Goal: Information Seeking & Learning: Learn about a topic

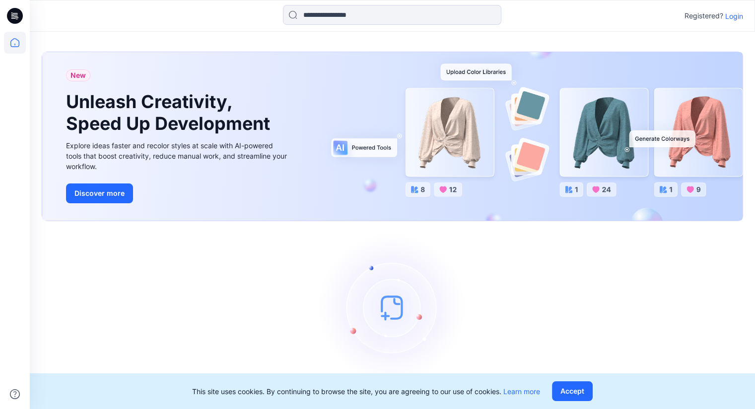
click at [738, 19] on p "Login" at bounding box center [734, 16] width 18 height 10
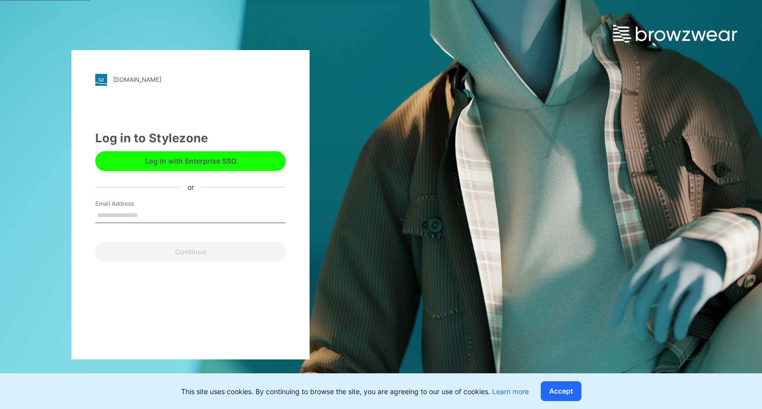
click at [116, 208] on input "Email Address" at bounding box center [190, 215] width 191 height 15
click at [116, 218] on input "Email Address" at bounding box center [190, 215] width 191 height 15
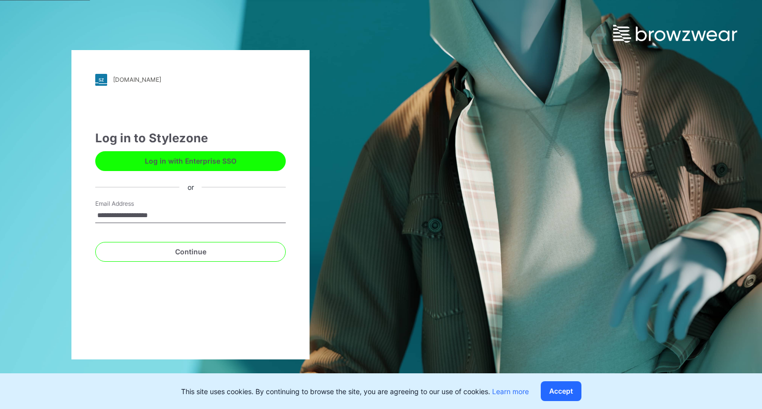
type input "**********"
click at [95, 242] on button "Continue" at bounding box center [190, 252] width 191 height 20
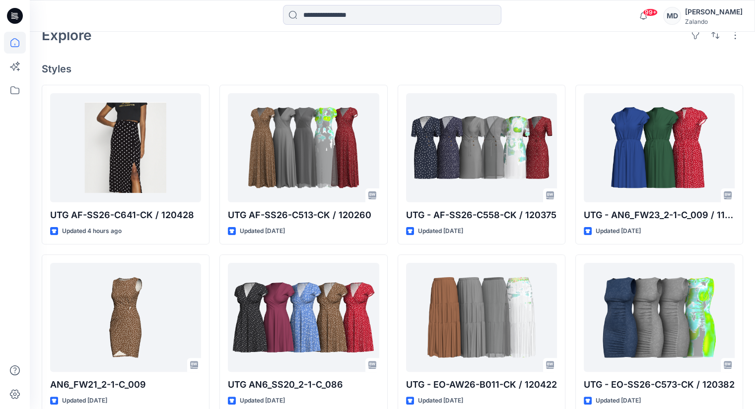
scroll to position [298, 0]
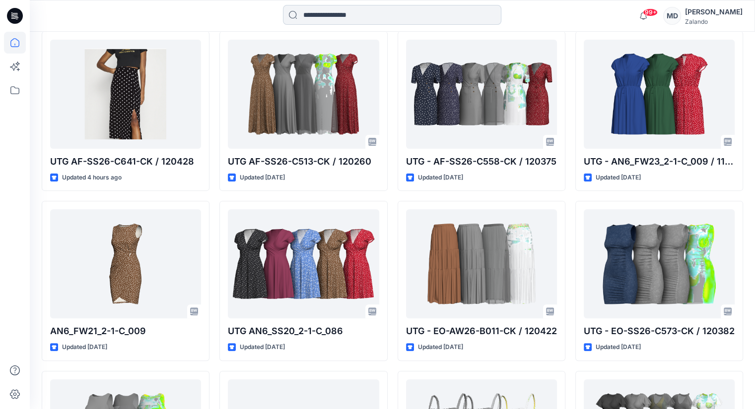
click at [323, 12] on input at bounding box center [392, 15] width 218 height 20
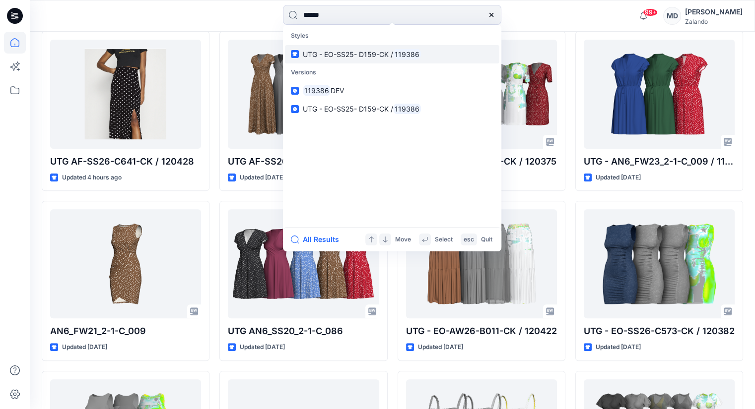
type input "******"
click at [383, 56] on span "UTG - EO-SS25- D159-CK /" at bounding box center [348, 54] width 90 height 8
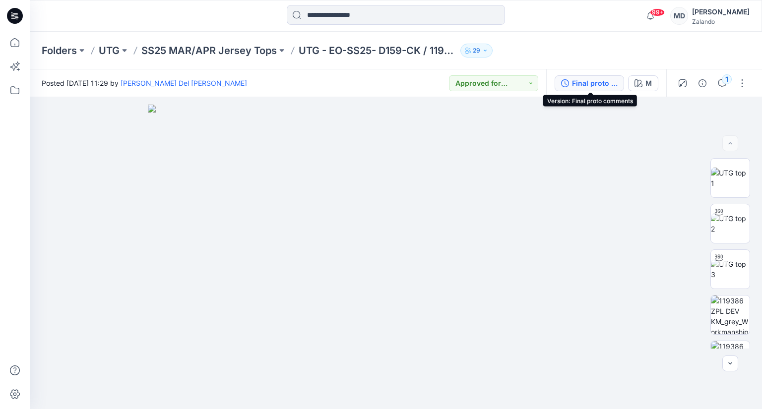
click at [596, 85] on div "Final proto comments" at bounding box center [595, 83] width 46 height 11
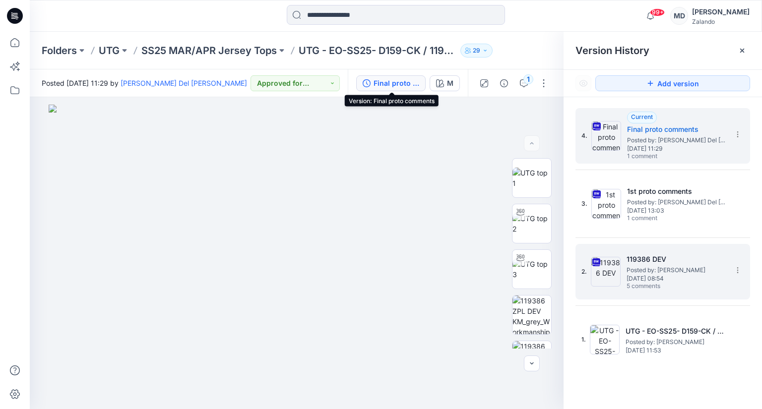
click at [660, 287] on span "5 comments" at bounding box center [661, 287] width 69 height 8
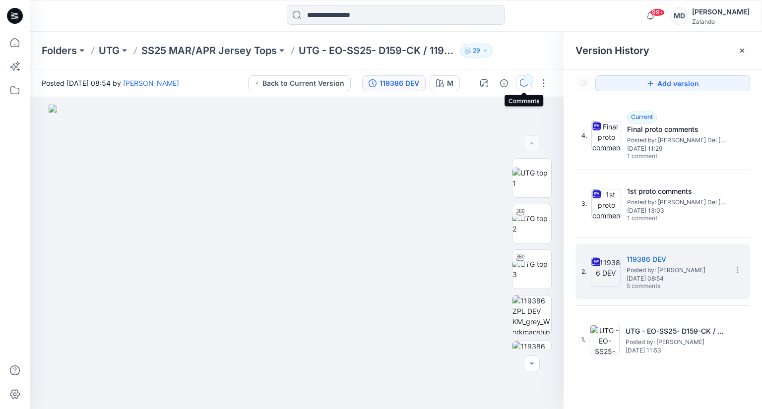
click at [526, 88] on button "button" at bounding box center [524, 83] width 16 height 16
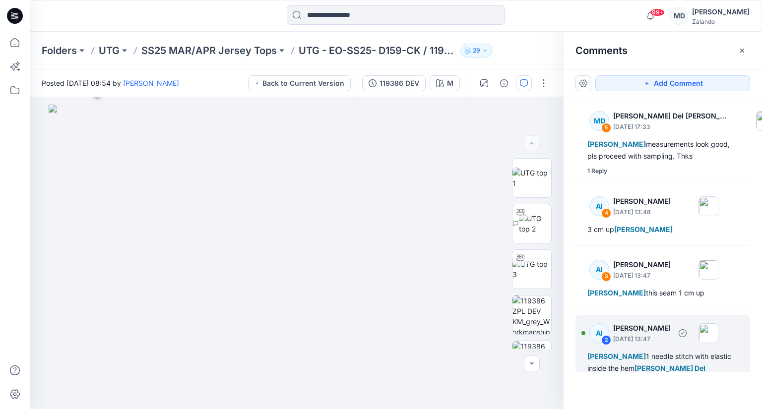
click at [694, 347] on div "AI 2 [PERSON_NAME] [DATE] 13:47 [PERSON_NAME] 1 needle stitch with elastic insi…" at bounding box center [663, 353] width 175 height 75
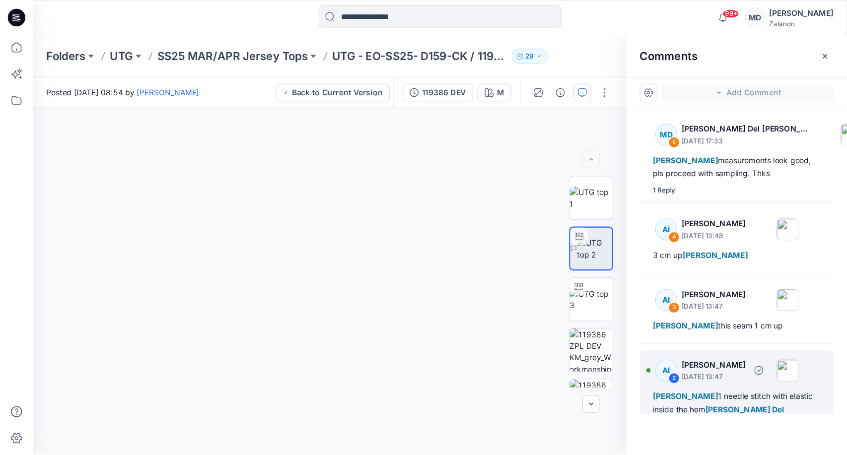
scroll to position [5, 0]
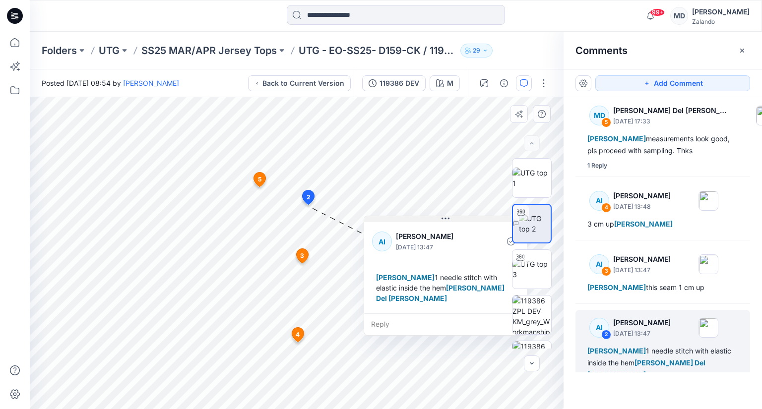
drag, startPoint x: 377, startPoint y: 213, endPoint x: 448, endPoint y: 219, distance: 71.2
click at [448, 219] on icon at bounding box center [448, 218] width 1 height 1
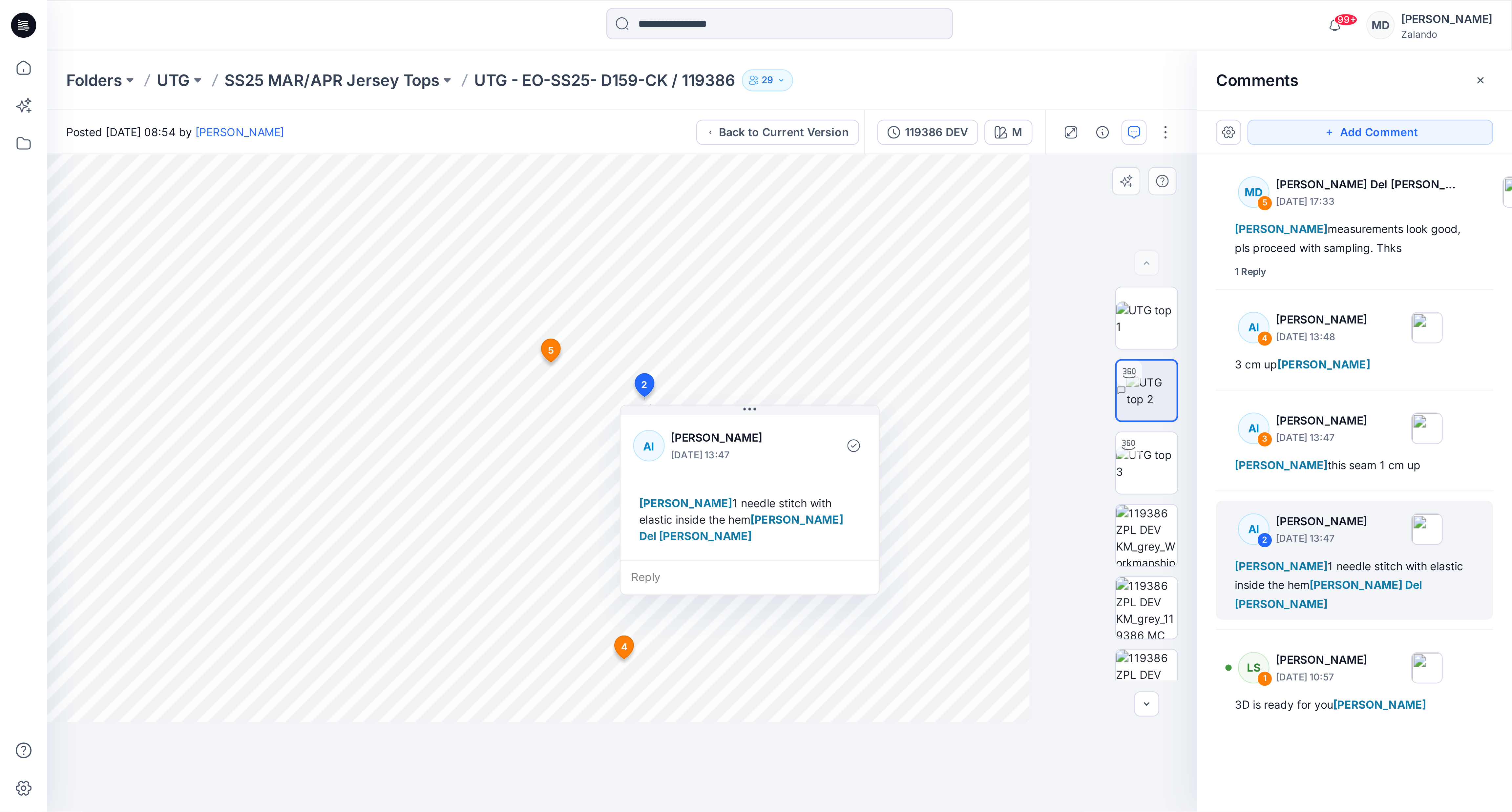
scroll to position [0, 0]
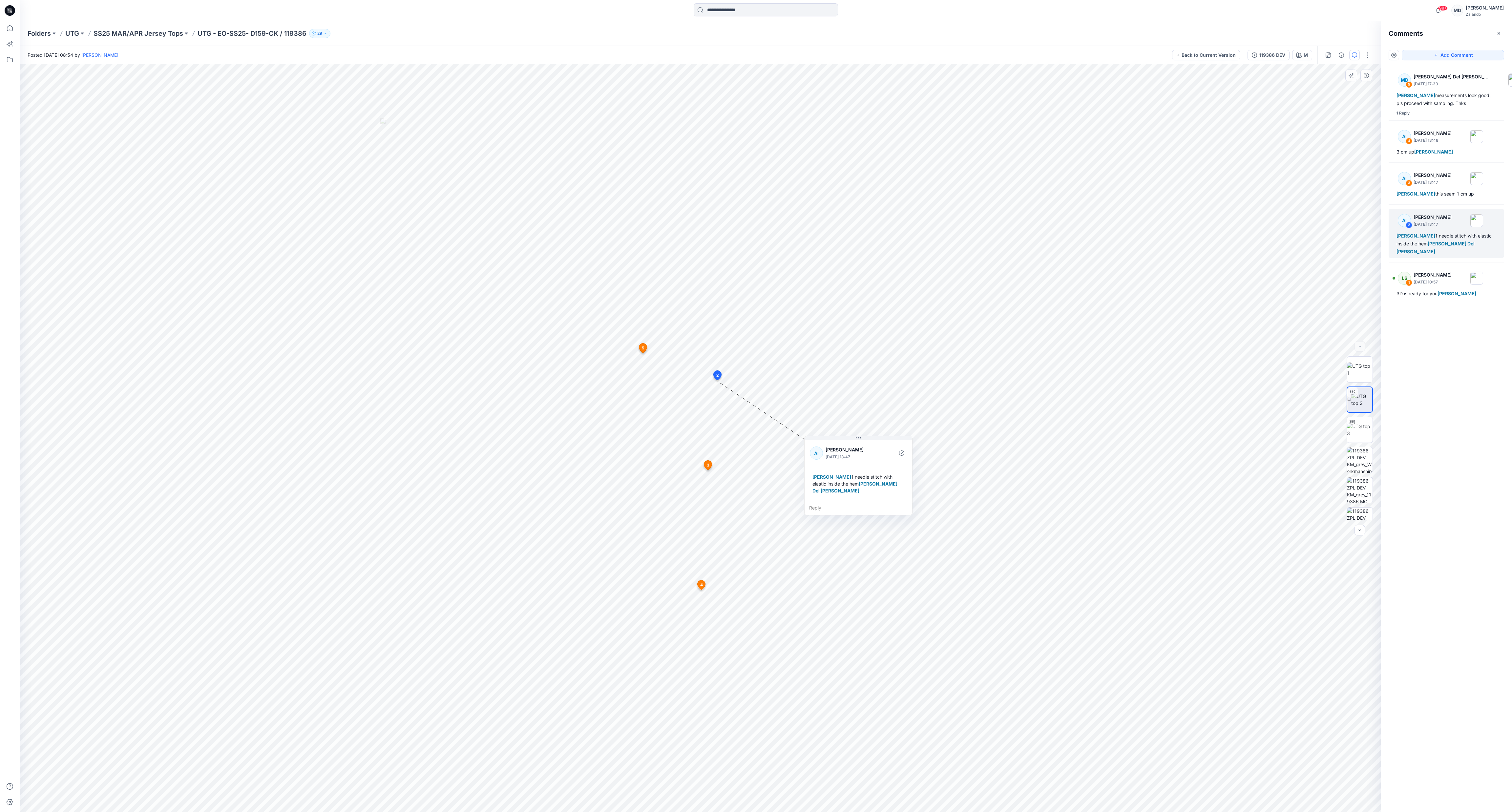
drag, startPoint x: 756, startPoint y: 389, endPoint x: 852, endPoint y: 441, distance: 109.2
click at [498, 270] on div "AI [PERSON_NAME] [DATE] 13:47 [PERSON_NAME] 1 needle stitch with elastic inside…" at bounding box center [858, 469] width 108 height 61
click at [498, 197] on div "[PERSON_NAME] this seam 1 cm up" at bounding box center [1446, 194] width 100 height 8
click at [498, 151] on div "3 cm up [PERSON_NAME]" at bounding box center [1446, 152] width 100 height 8
click at [498, 108] on div "MD 5 [PERSON_NAME] Del [PERSON_NAME] [DATE] 17:33 [PERSON_NAME] measurements lo…" at bounding box center [1447, 92] width 116 height 48
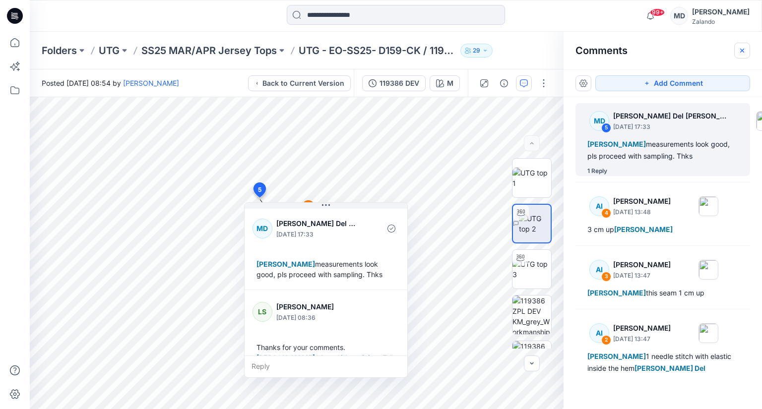
click at [743, 52] on icon "button" at bounding box center [743, 51] width 8 height 8
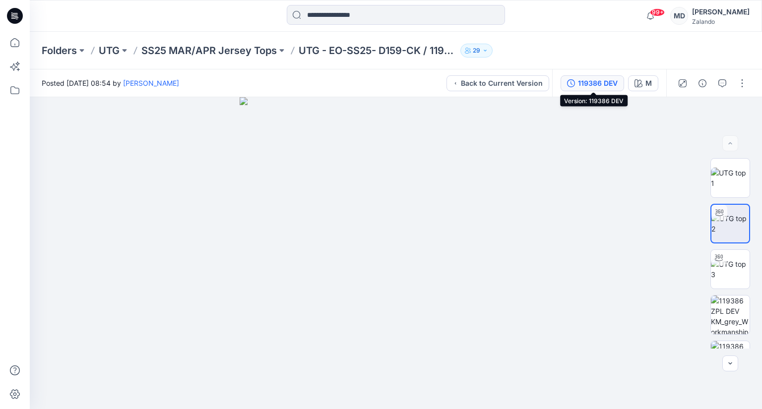
click at [600, 87] on div "119386 DEV" at bounding box center [598, 83] width 40 height 11
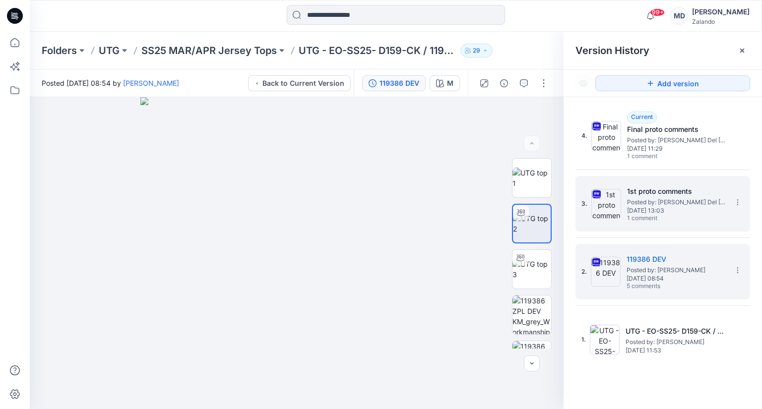
click at [669, 218] on span "1 comment" at bounding box center [661, 219] width 69 height 8
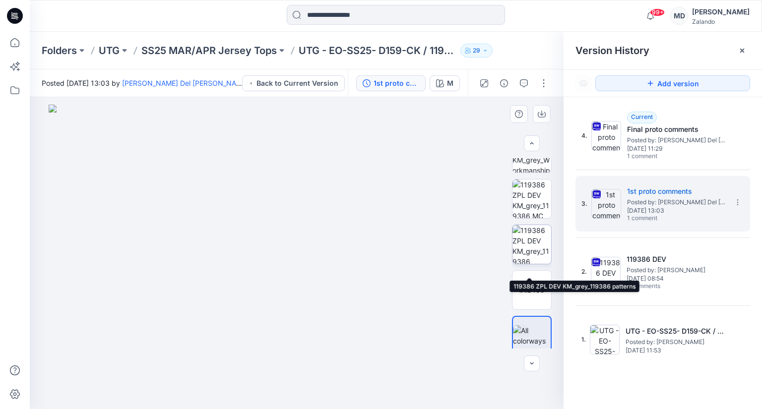
scroll to position [168, 0]
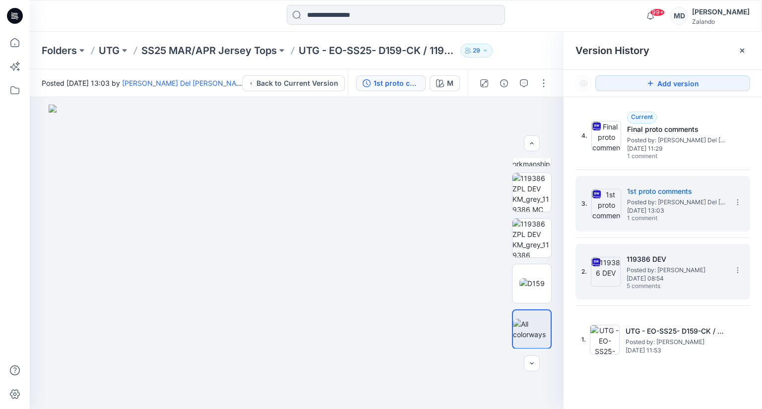
click at [646, 276] on span "[DATE] 08:54" at bounding box center [676, 278] width 99 height 7
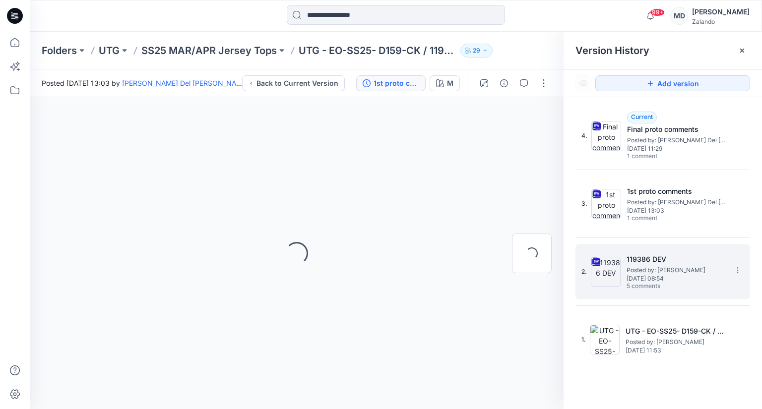
scroll to position [0, 0]
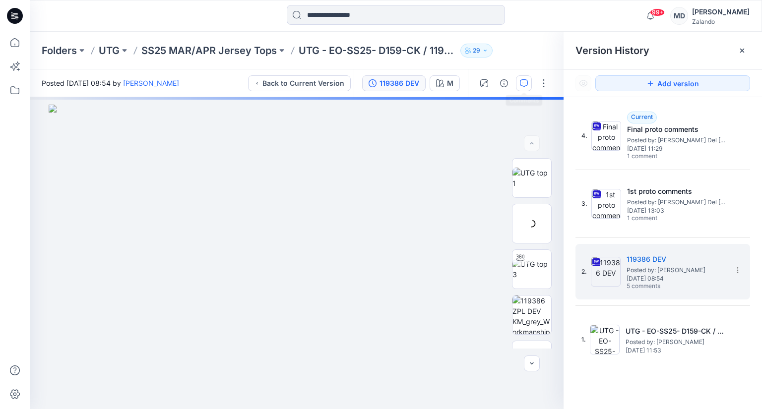
click at [527, 81] on icon "button" at bounding box center [524, 83] width 8 height 8
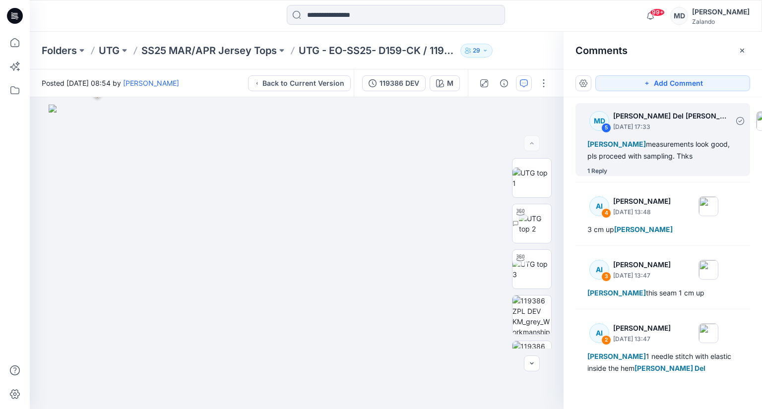
click at [659, 163] on div "MD 5 [PERSON_NAME] Del [PERSON_NAME] [DATE] 17:33 [PERSON_NAME] measurements lo…" at bounding box center [663, 139] width 175 height 73
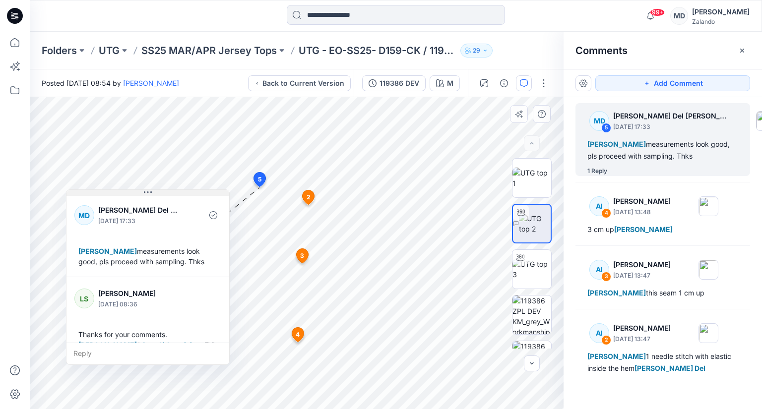
drag, startPoint x: 323, startPoint y: 194, endPoint x: 144, endPoint y: 192, distance: 178.2
click at [144, 192] on button at bounding box center [148, 193] width 163 height 6
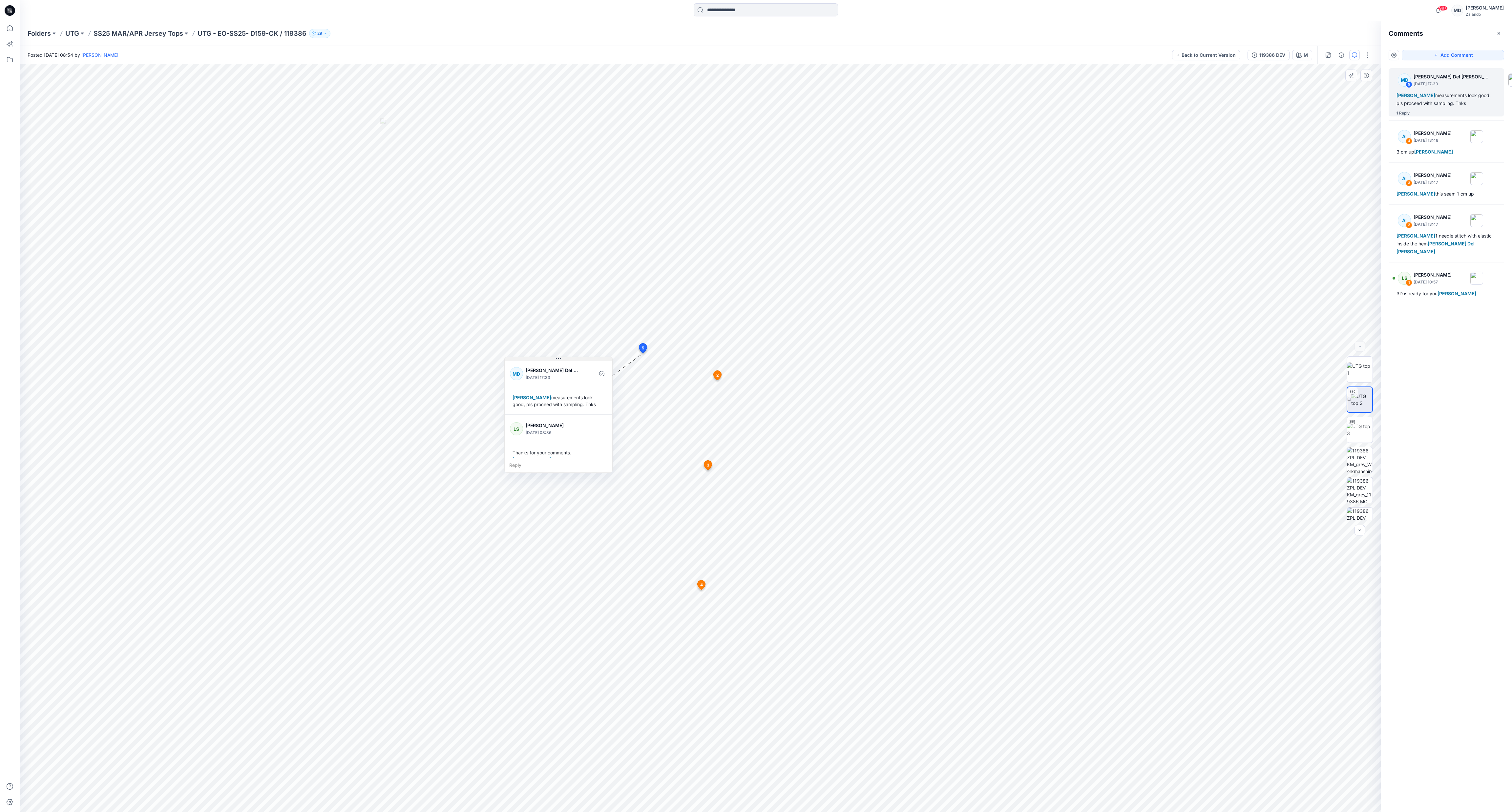
drag, startPoint x: 683, startPoint y: 360, endPoint x: 556, endPoint y: 360, distance: 127.0
click at [498, 270] on button at bounding box center [558, 359] width 108 height 4
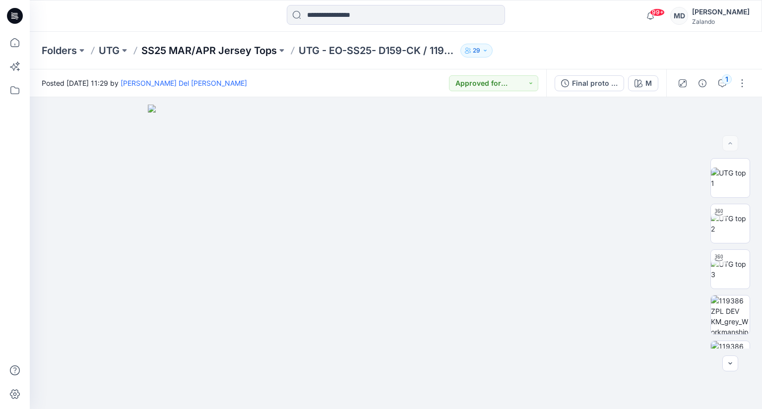
click at [195, 49] on p "SS25 MAR/APR Jersey Tops" at bounding box center [209, 51] width 136 height 14
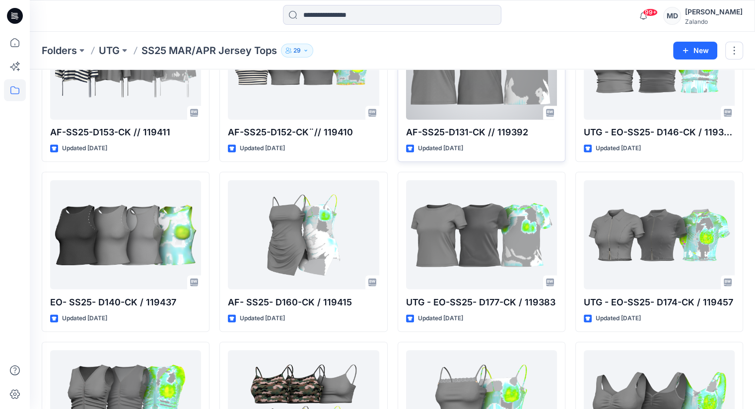
scroll to position [1777, 0]
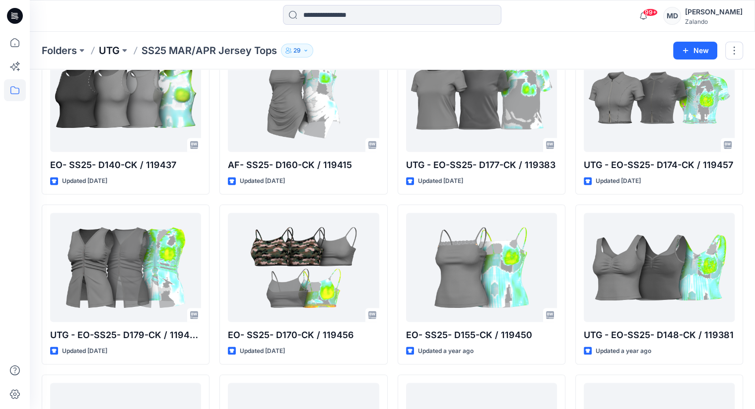
click at [104, 51] on p "UTG" at bounding box center [109, 51] width 21 height 14
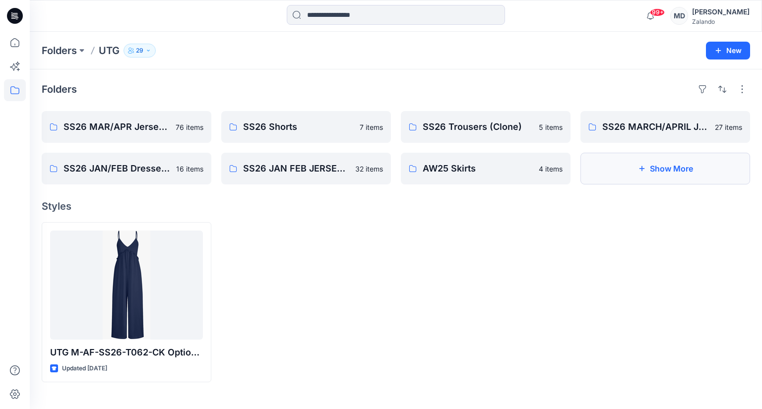
click at [697, 180] on button "Show More" at bounding box center [666, 169] width 170 height 32
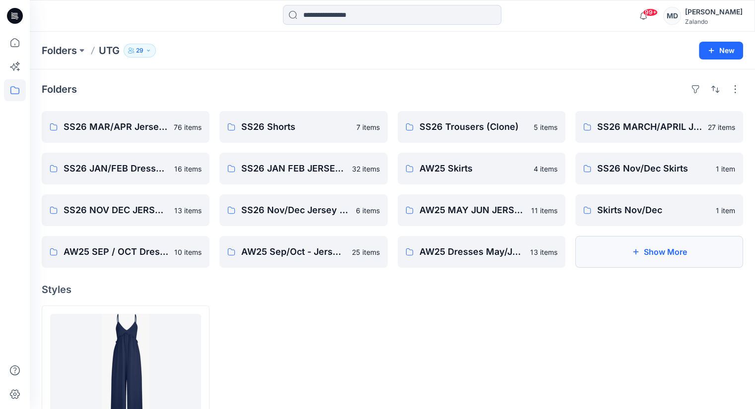
click at [679, 260] on button "Show More" at bounding box center [659, 252] width 168 height 32
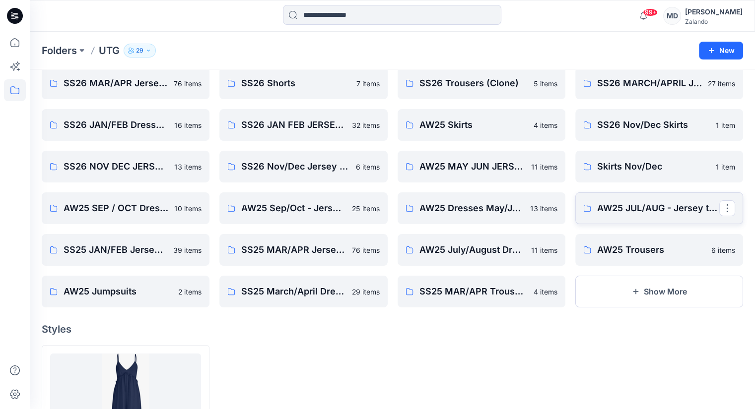
scroll to position [99, 0]
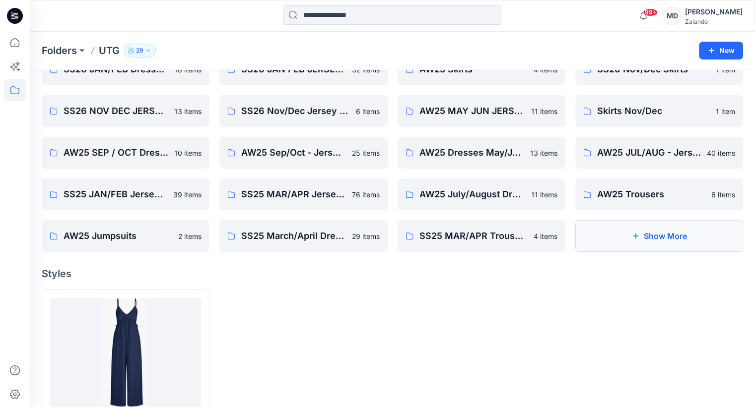
click at [628, 243] on button "Show More" at bounding box center [659, 236] width 168 height 32
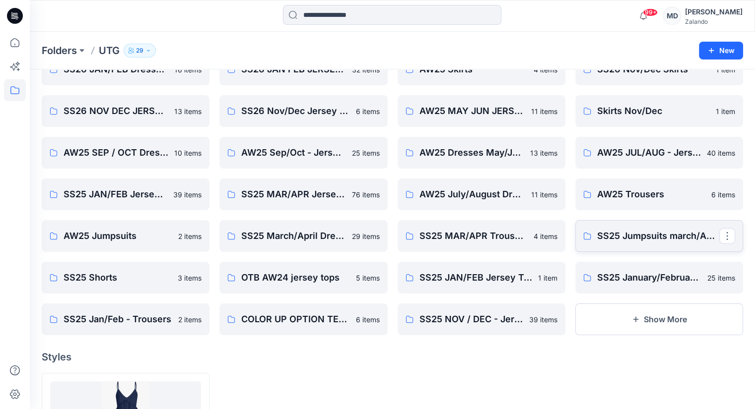
scroll to position [199, 0]
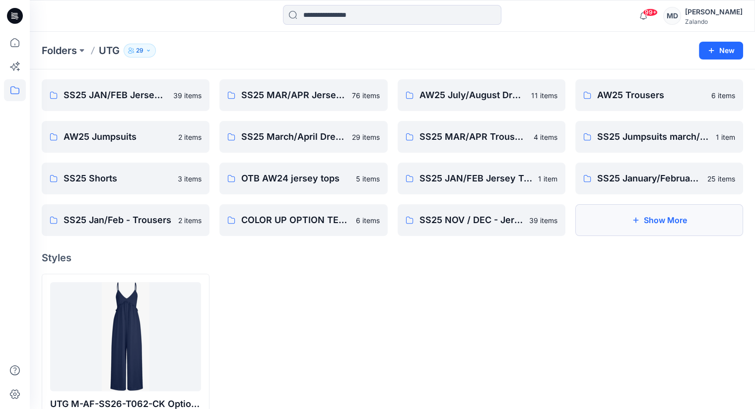
click at [627, 232] on button "Show More" at bounding box center [659, 220] width 168 height 32
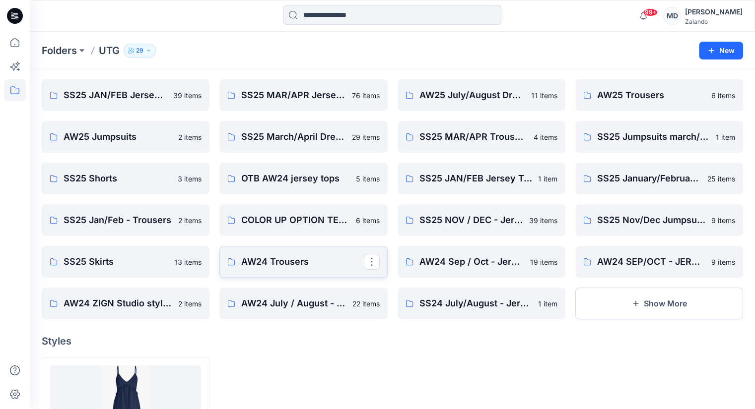
click at [287, 259] on p "AW24 Trousers" at bounding box center [302, 262] width 122 height 14
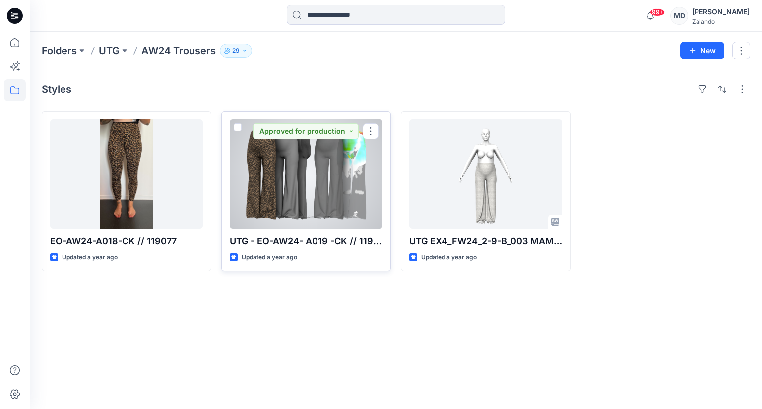
click at [305, 195] on div at bounding box center [306, 174] width 153 height 109
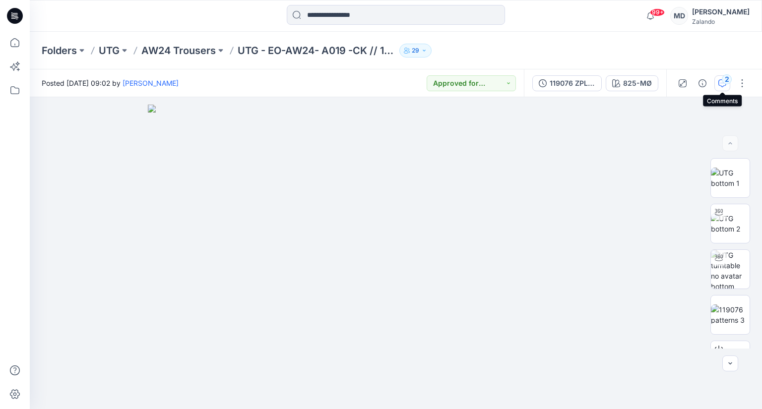
click at [716, 86] on button "2" at bounding box center [723, 83] width 16 height 16
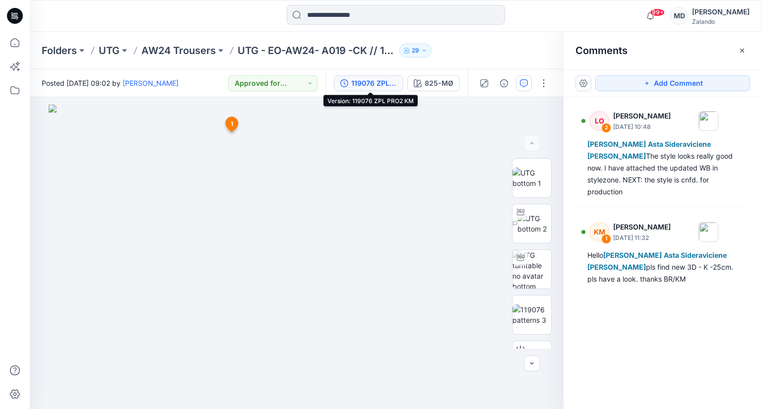
click at [387, 82] on div "119076 ZPL PRO2 KM" at bounding box center [374, 83] width 46 height 11
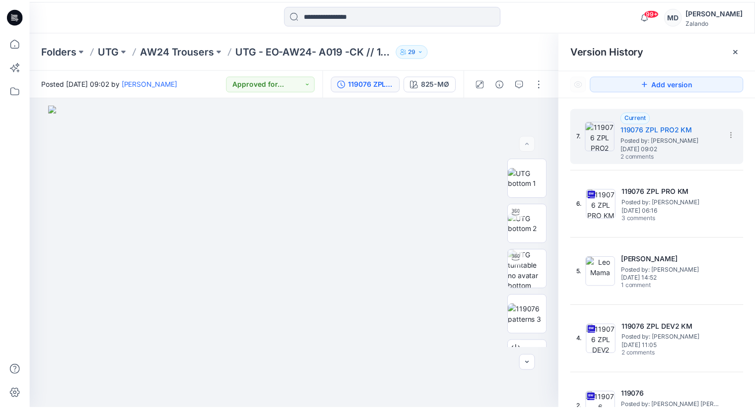
scroll to position [90, 0]
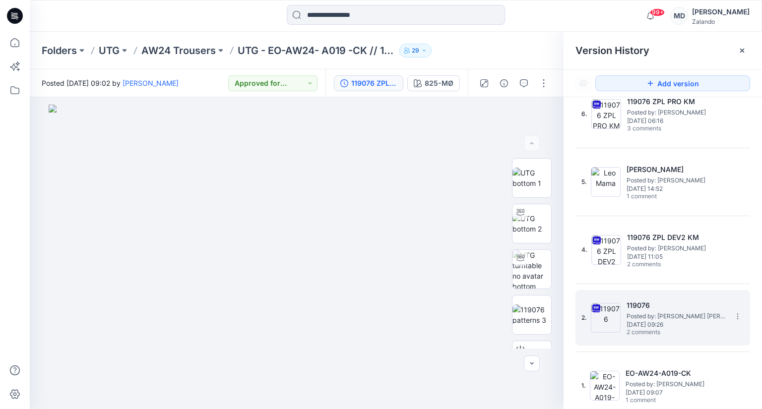
click at [664, 329] on span "2 comments" at bounding box center [661, 333] width 69 height 8
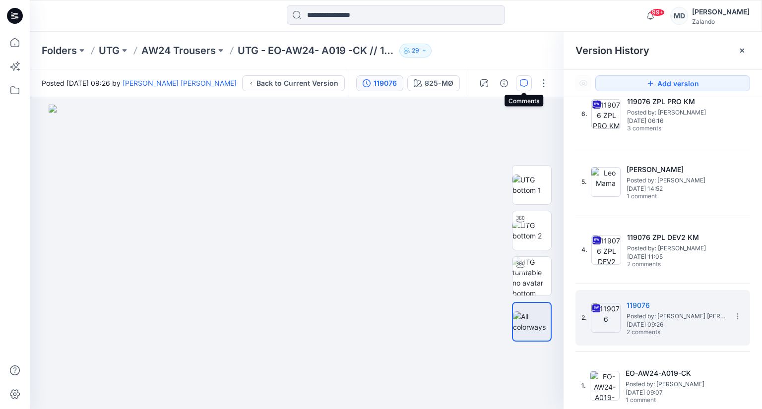
click at [521, 84] on icon "button" at bounding box center [524, 83] width 8 height 8
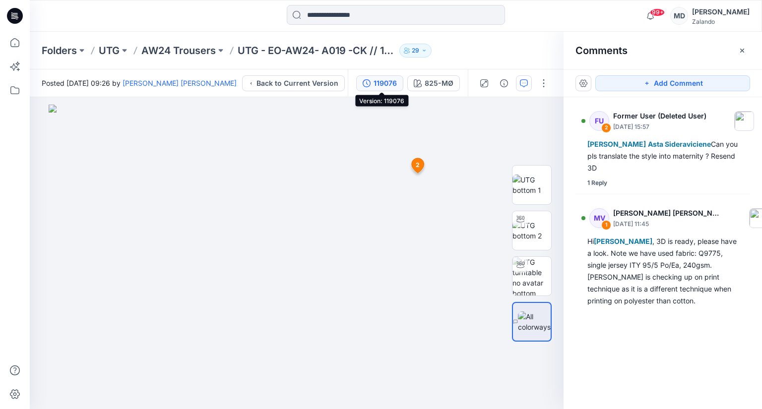
click at [379, 76] on button "119076" at bounding box center [379, 83] width 47 height 16
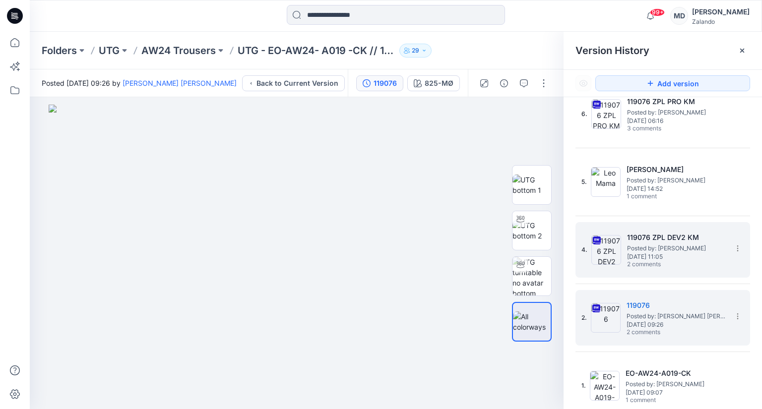
click at [662, 246] on span "Posted by: Kristina Mekseniene" at bounding box center [676, 249] width 99 height 10
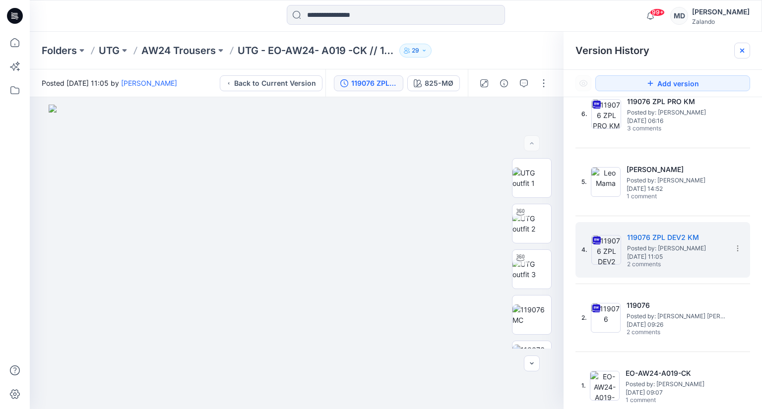
click at [744, 51] on icon at bounding box center [743, 51] width 4 height 4
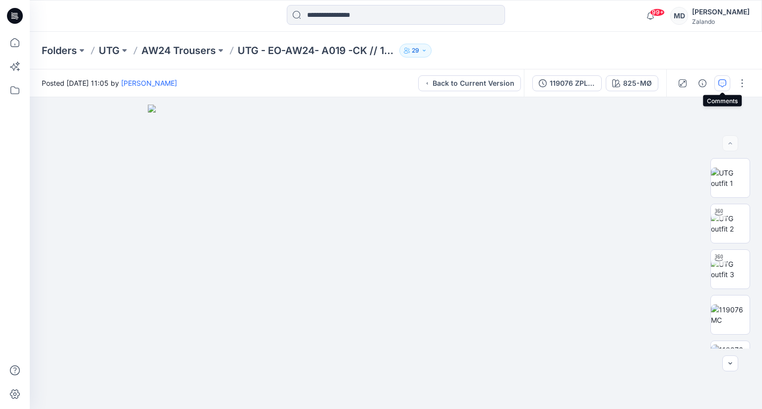
click at [724, 83] on icon "button" at bounding box center [723, 83] width 8 height 8
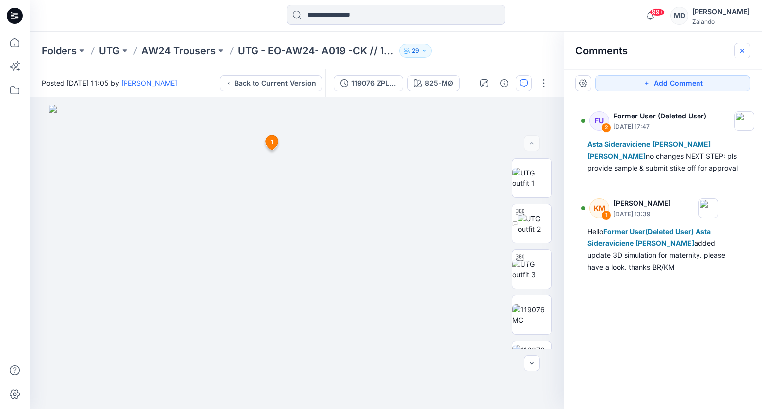
click at [746, 45] on button "button" at bounding box center [743, 51] width 16 height 16
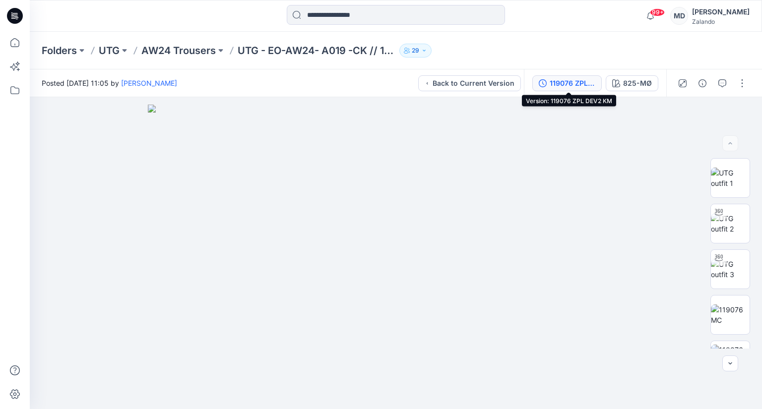
click at [572, 78] on div "119076 ZPL DEV2 KM" at bounding box center [573, 83] width 46 height 11
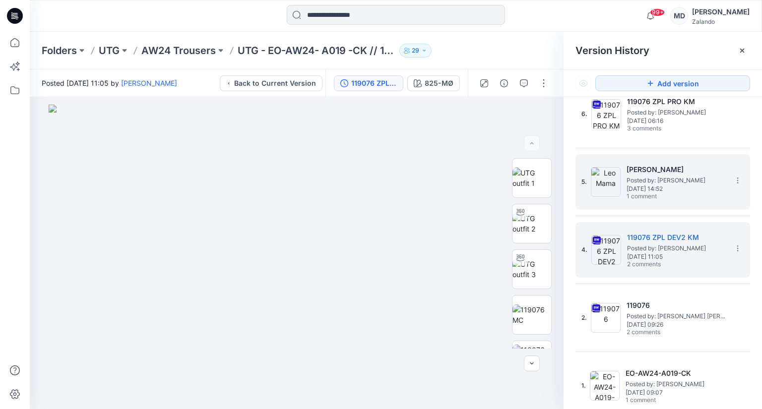
click at [641, 168] on h5 "Leo Mama" at bounding box center [676, 170] width 99 height 12
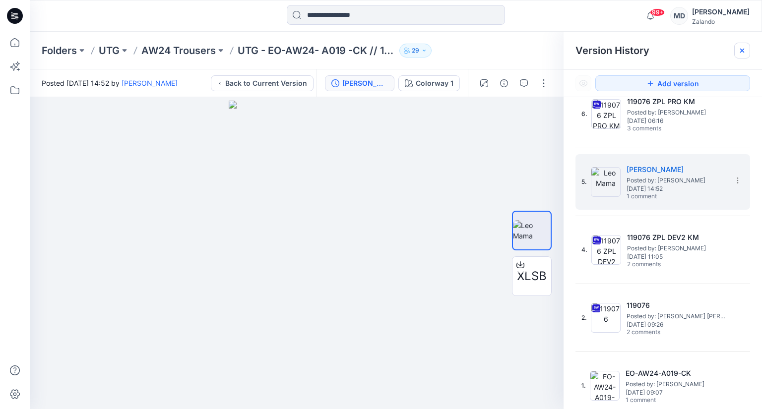
click at [744, 48] on icon at bounding box center [743, 51] width 8 height 8
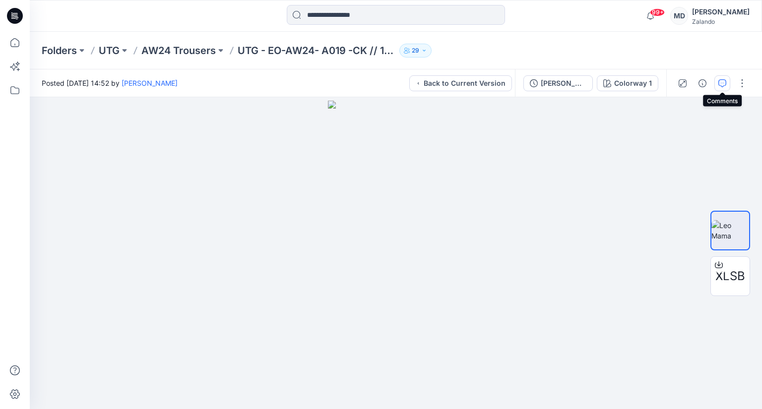
click at [724, 79] on icon "button" at bounding box center [723, 83] width 8 height 8
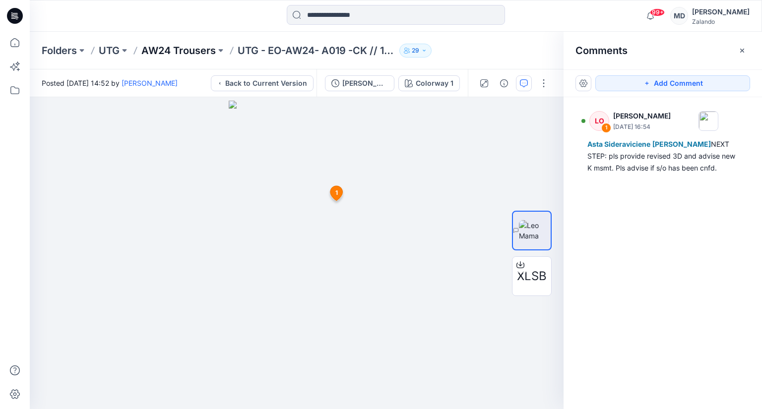
click at [153, 44] on p "AW24 Trousers" at bounding box center [178, 51] width 74 height 14
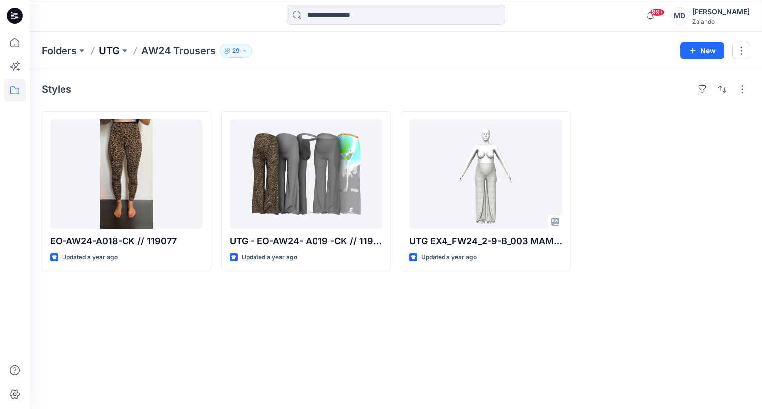
click at [118, 52] on p "UTG" at bounding box center [109, 51] width 21 height 14
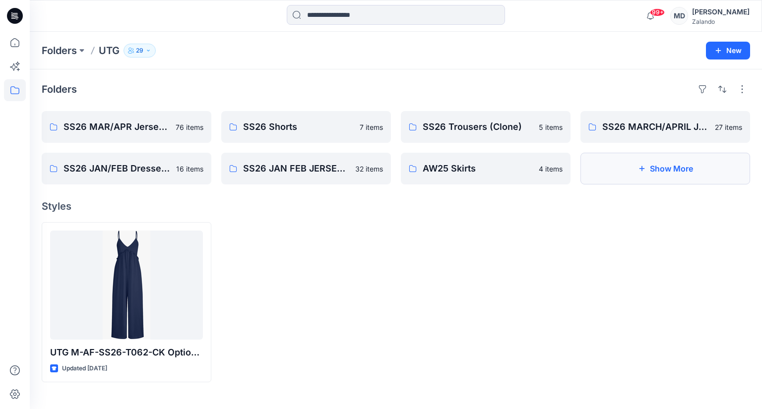
click at [625, 170] on button "Show More" at bounding box center [666, 169] width 170 height 32
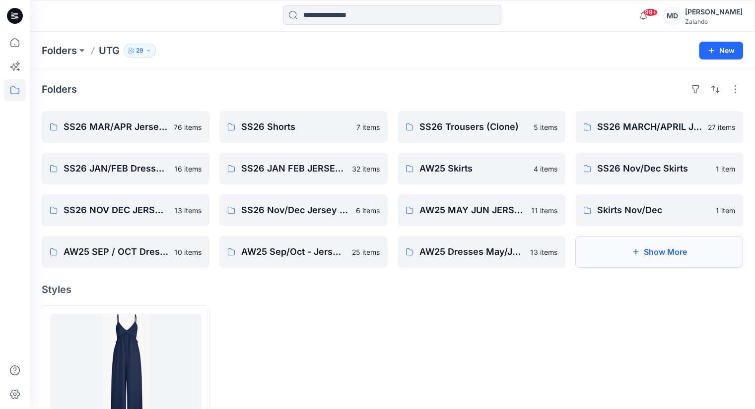
click at [631, 249] on icon "button" at bounding box center [635, 252] width 8 height 8
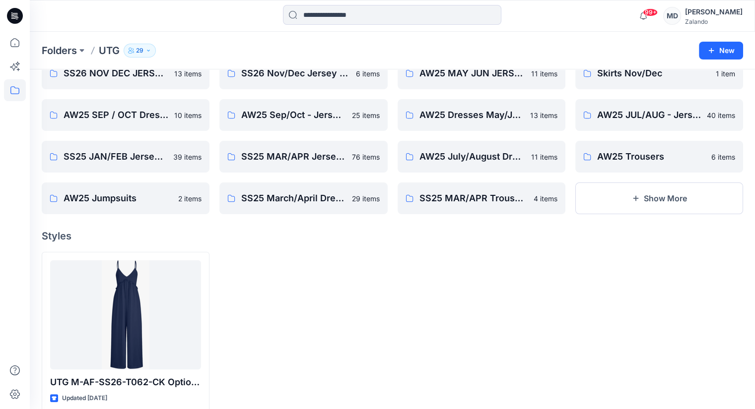
scroll to position [149, 0]
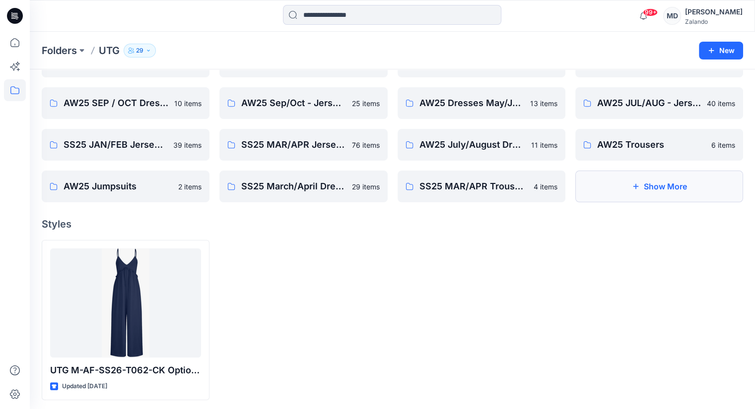
click at [621, 190] on button "Show More" at bounding box center [659, 187] width 168 height 32
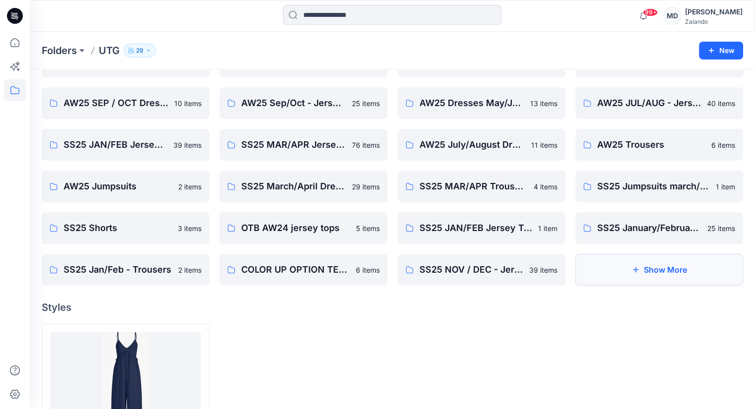
click at [611, 268] on button "Show More" at bounding box center [659, 270] width 168 height 32
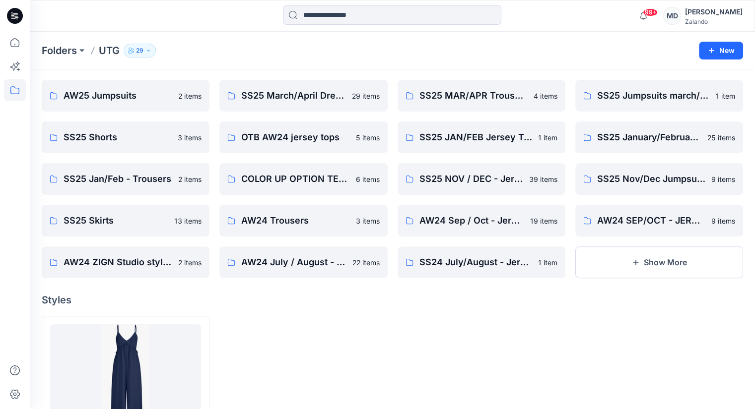
scroll to position [248, 0]
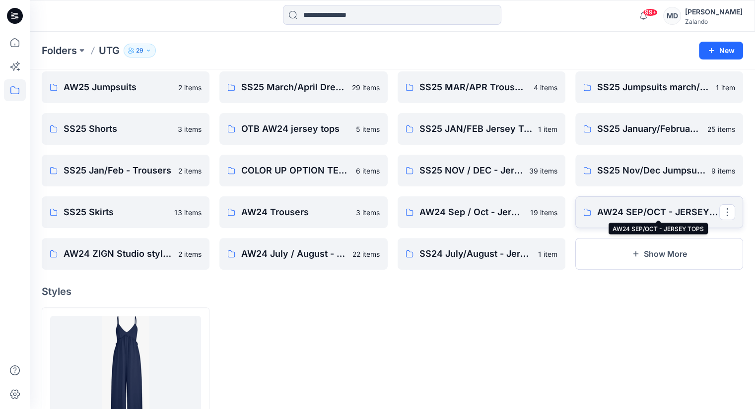
click at [624, 210] on p "AW24 SEP/OCT - JERSEY TOPS" at bounding box center [658, 212] width 122 height 14
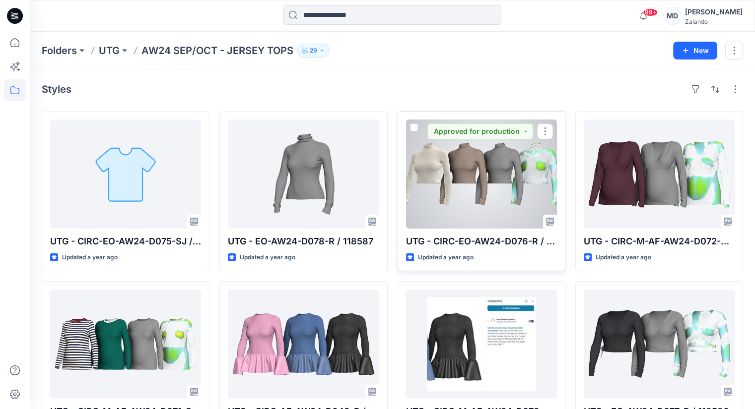
click at [479, 177] on div at bounding box center [481, 174] width 151 height 109
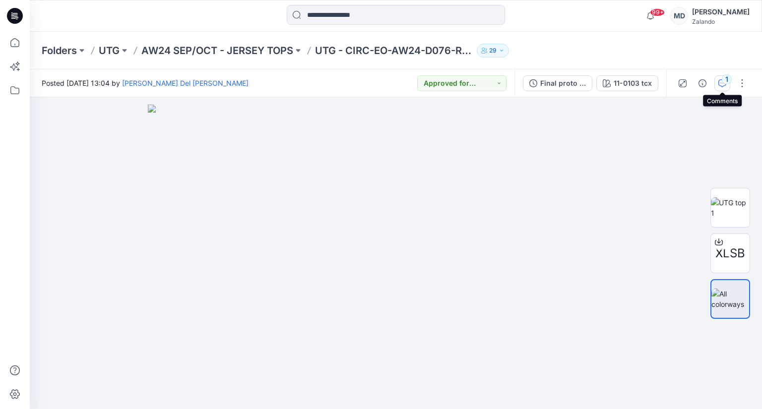
click at [717, 84] on button "1" at bounding box center [723, 83] width 16 height 16
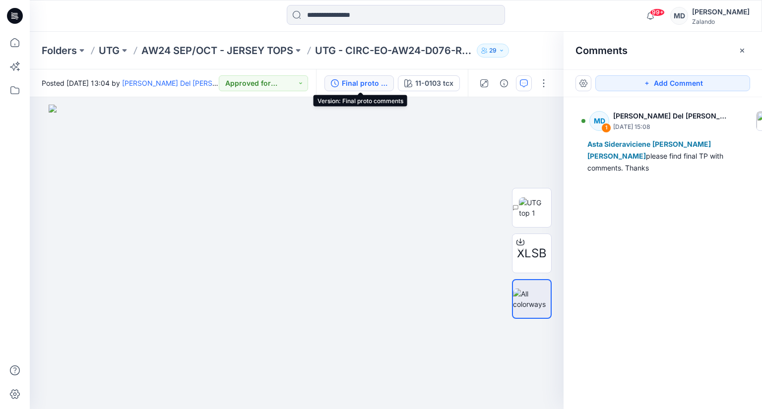
click at [349, 82] on div "Final proto comments" at bounding box center [365, 83] width 46 height 11
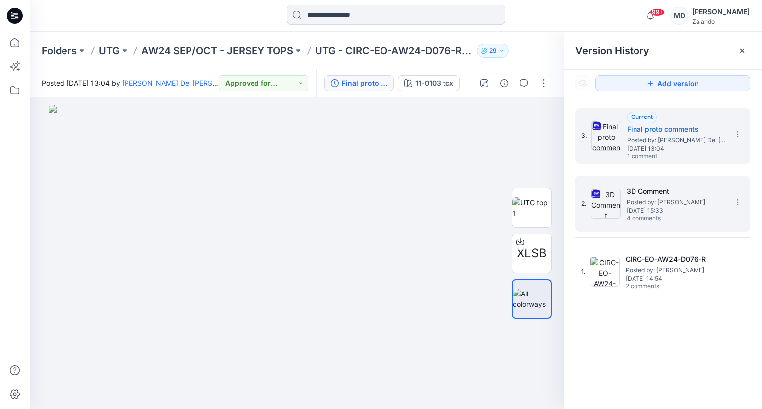
click at [675, 216] on span "4 comments" at bounding box center [661, 219] width 69 height 8
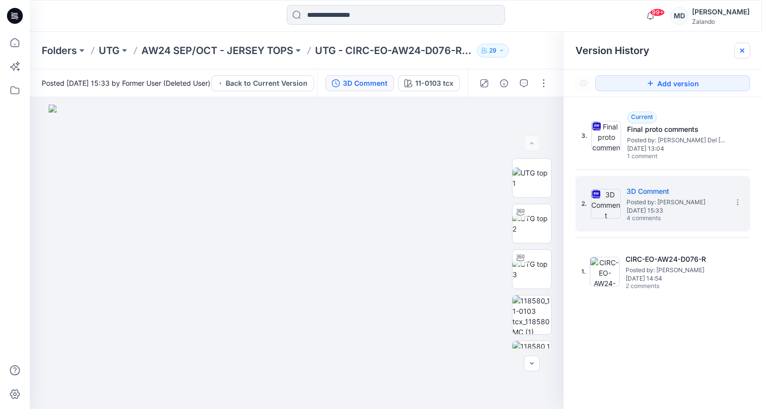
click at [748, 52] on div at bounding box center [743, 51] width 16 height 16
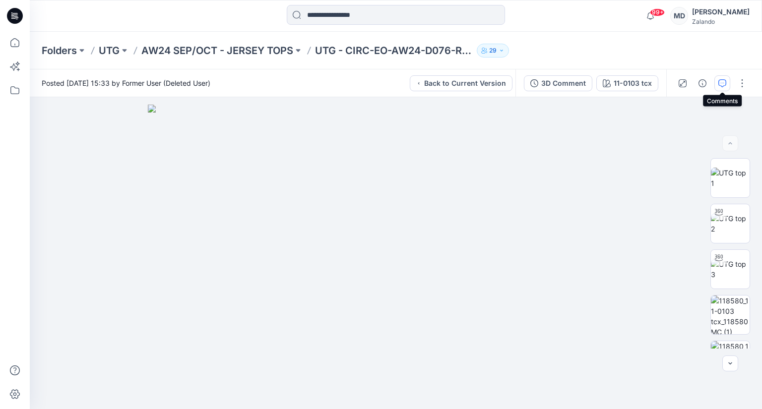
click at [724, 84] on icon "button" at bounding box center [723, 83] width 8 height 8
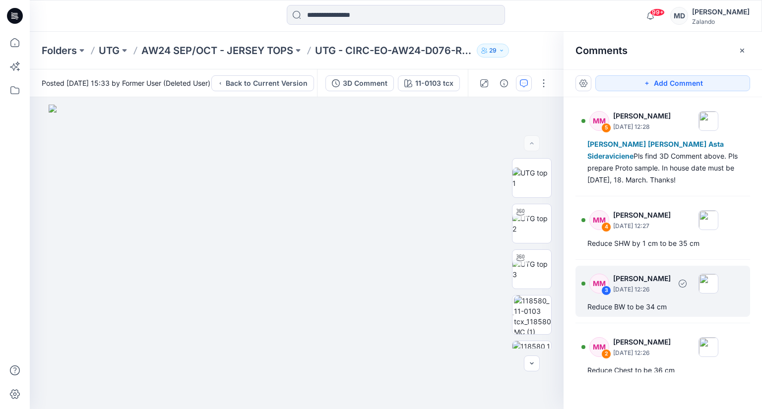
scroll to position [13, 0]
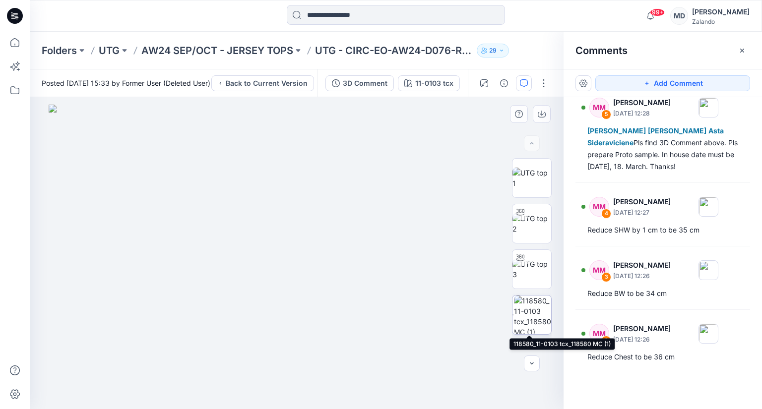
click at [527, 323] on img at bounding box center [532, 315] width 37 height 39
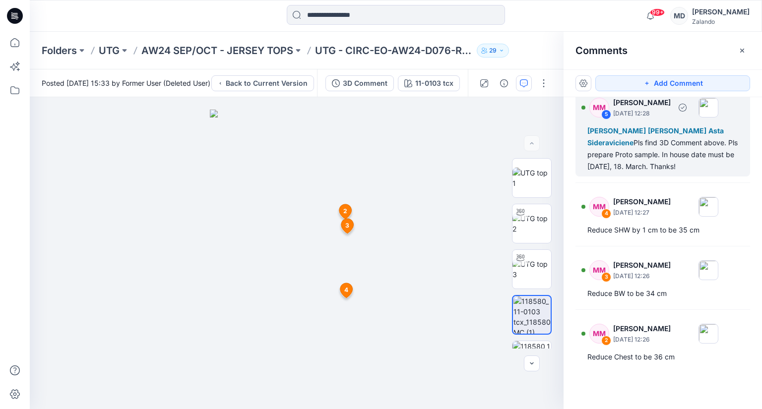
click at [707, 151] on div "Kristina Mekseniene Lis Linnebjerg Asta Sideraviciene Pls find 3D Comment above…" at bounding box center [663, 149] width 151 height 48
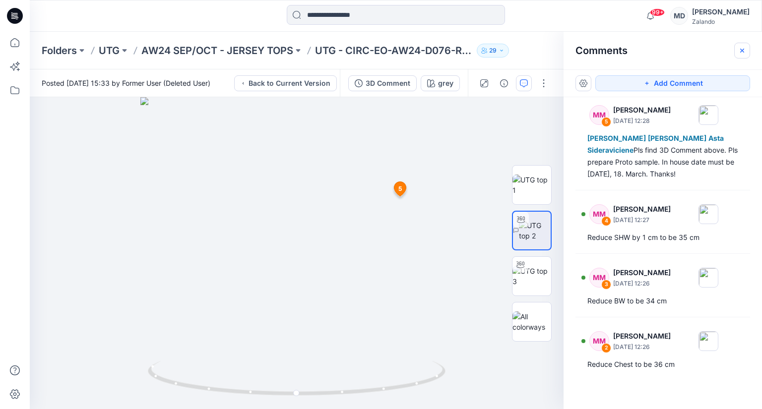
click at [742, 52] on icon "button" at bounding box center [743, 51] width 8 height 8
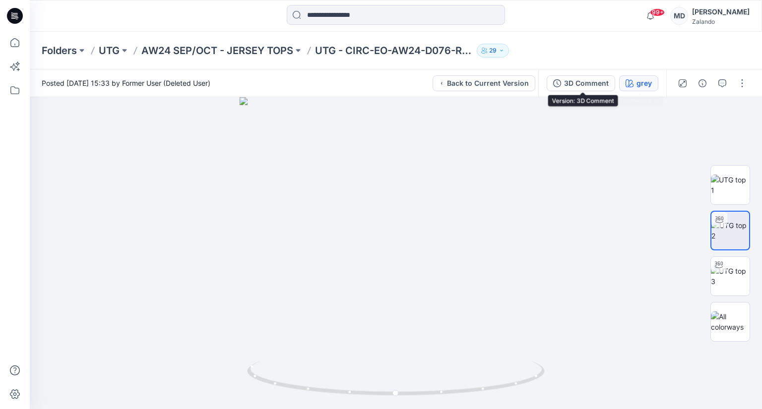
click at [638, 85] on div "grey" at bounding box center [644, 83] width 15 height 11
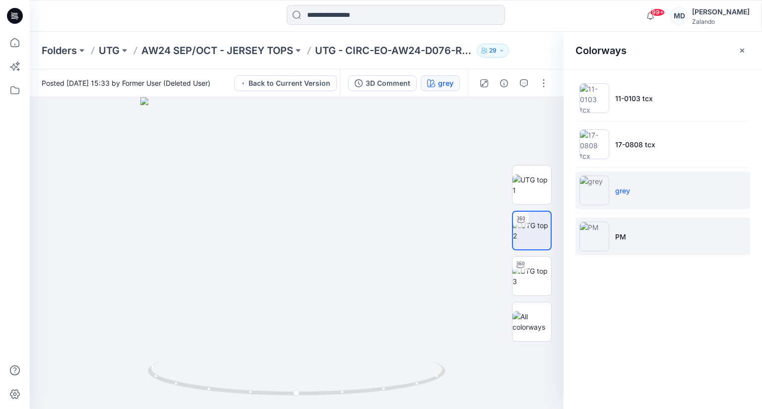
click at [648, 232] on li "PM" at bounding box center [663, 237] width 175 height 38
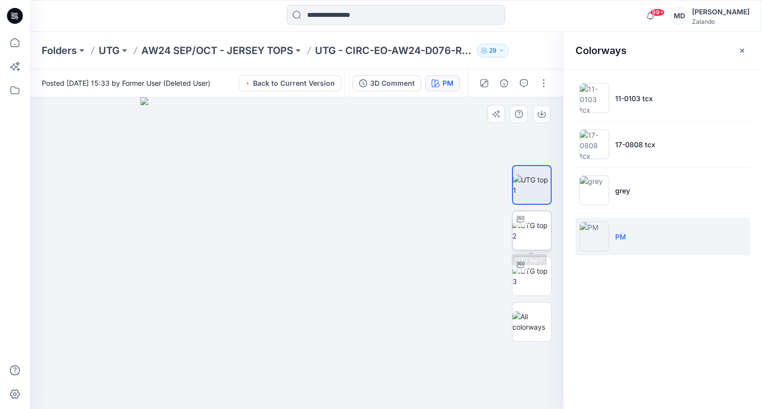
click at [528, 236] on img at bounding box center [532, 230] width 39 height 21
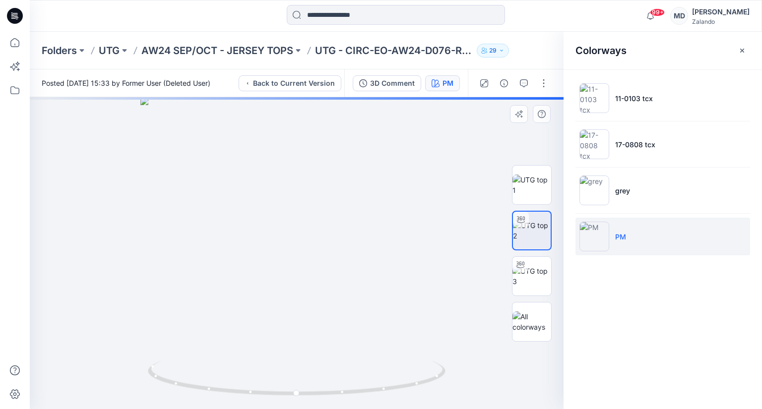
click at [470, 246] on div at bounding box center [297, 253] width 534 height 312
click at [743, 49] on icon "button" at bounding box center [743, 50] width 4 height 4
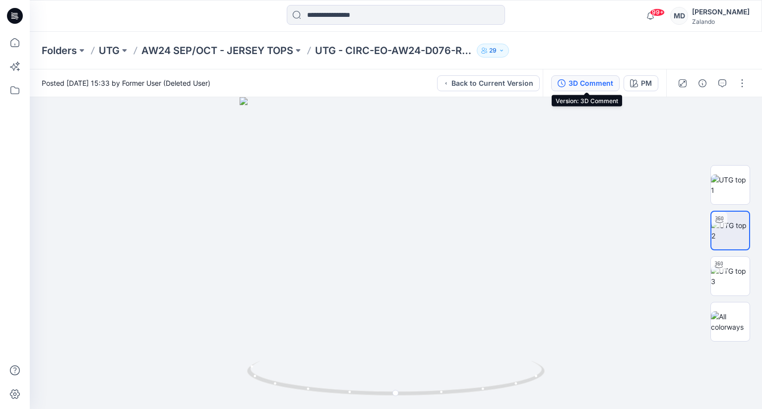
click at [583, 88] on div "3D Comment" at bounding box center [591, 83] width 45 height 11
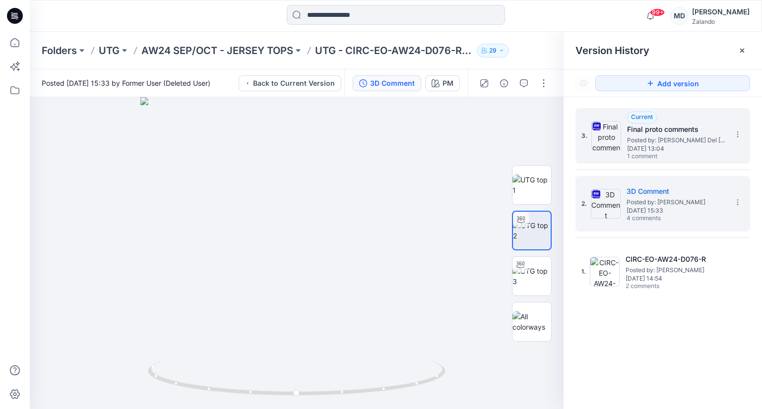
click at [680, 144] on span "Posted by: [PERSON_NAME] Del [PERSON_NAME]" at bounding box center [676, 141] width 99 height 10
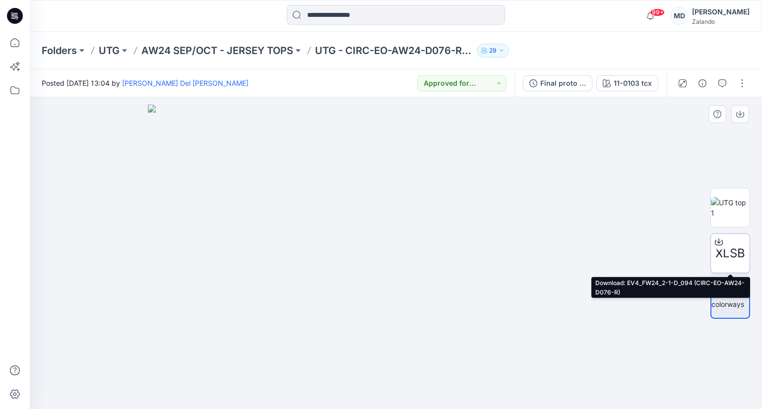
click at [715, 240] on icon at bounding box center [719, 242] width 8 height 8
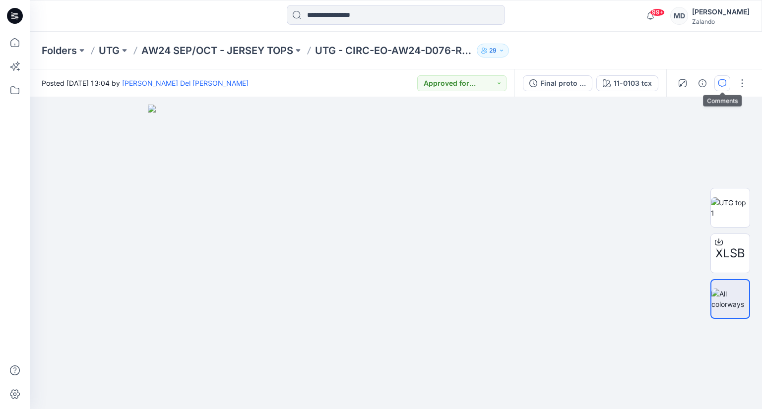
click at [727, 82] on button "button" at bounding box center [723, 83] width 16 height 16
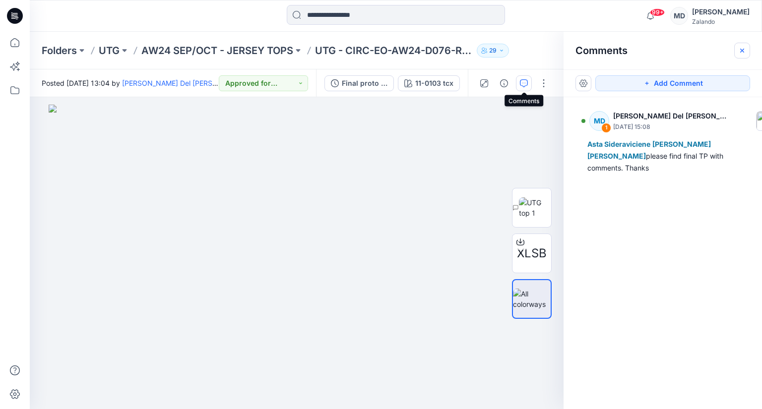
click at [742, 47] on icon "button" at bounding box center [743, 51] width 8 height 8
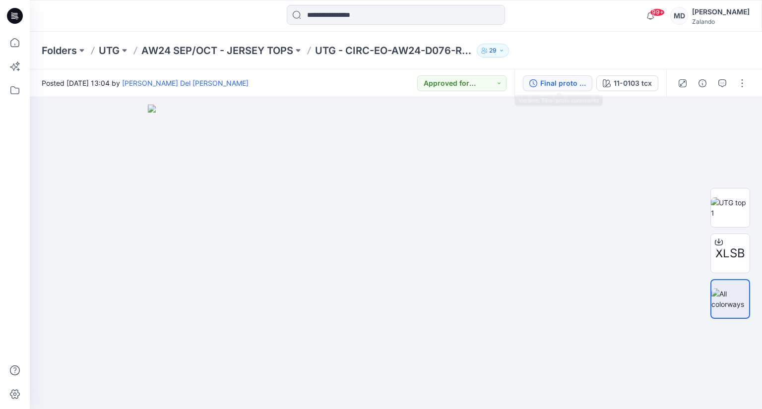
click at [552, 80] on div "Final proto comments" at bounding box center [564, 83] width 46 height 11
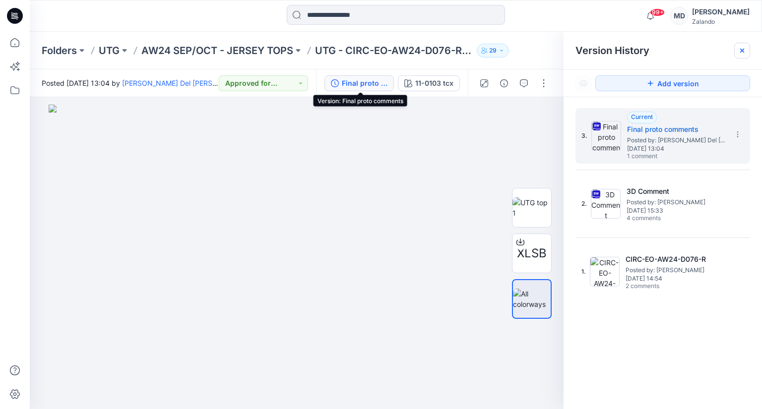
click at [741, 55] on div at bounding box center [743, 51] width 16 height 16
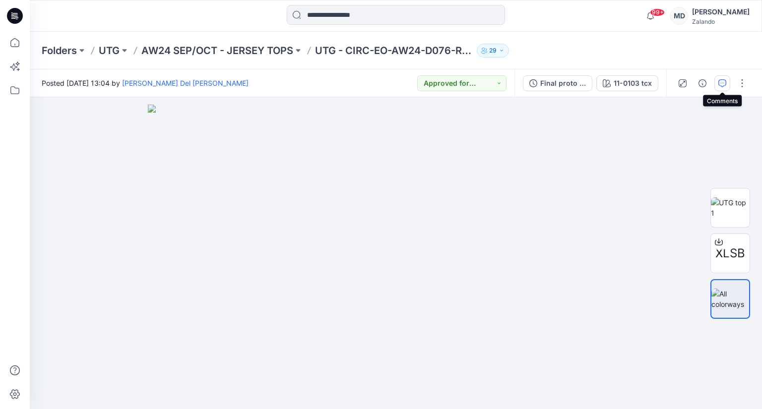
click at [717, 82] on button "button" at bounding box center [723, 83] width 16 height 16
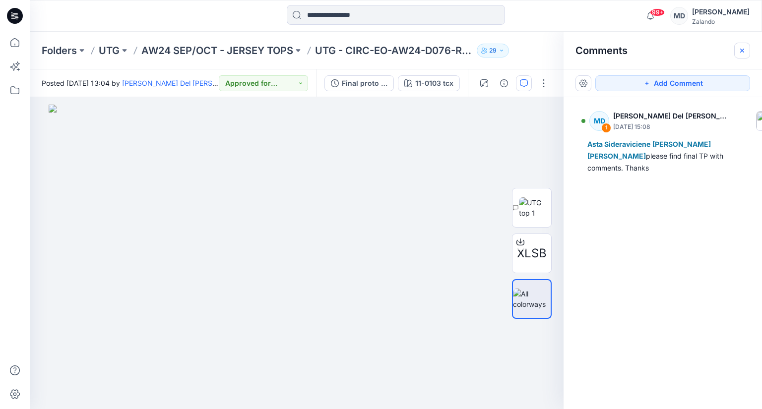
click at [743, 49] on icon "button" at bounding box center [743, 51] width 8 height 8
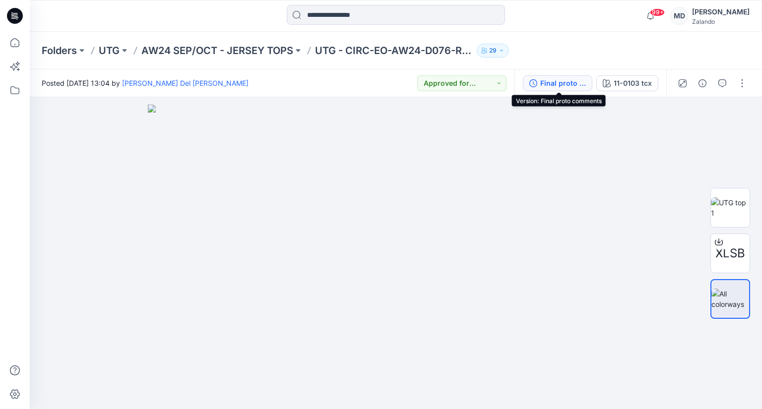
click at [569, 86] on div "Final proto comments" at bounding box center [564, 83] width 46 height 11
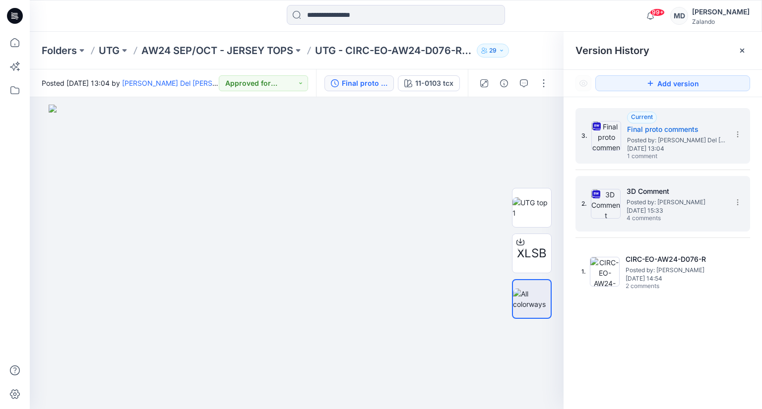
click at [605, 194] on img at bounding box center [606, 204] width 30 height 30
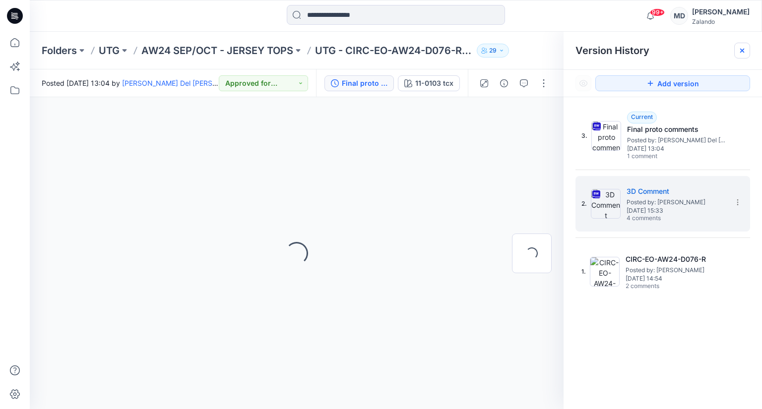
click at [741, 47] on icon at bounding box center [743, 51] width 8 height 8
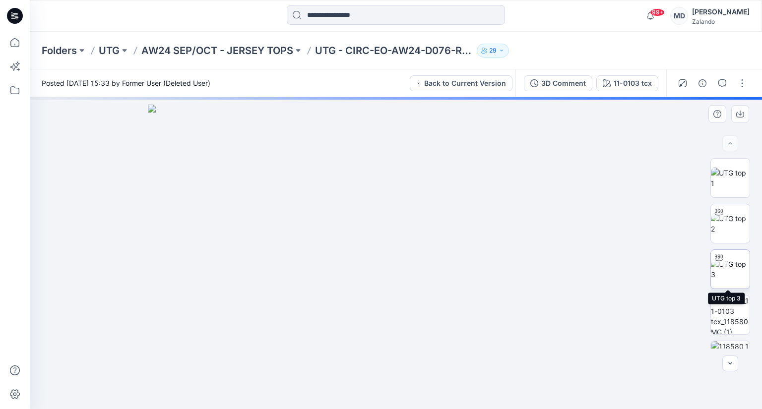
click at [734, 269] on img at bounding box center [730, 269] width 39 height 21
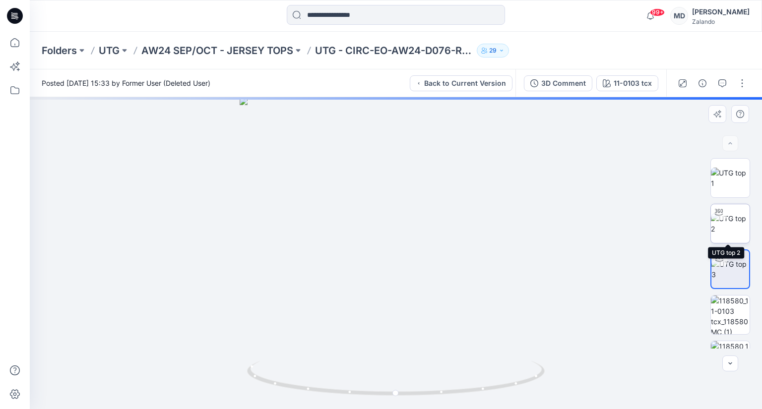
click at [737, 230] on img at bounding box center [730, 223] width 39 height 21
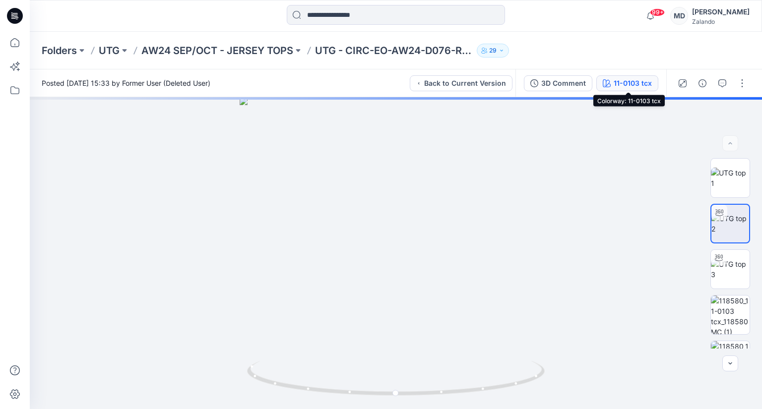
click at [643, 85] on div "11-0103 tcx" at bounding box center [633, 83] width 38 height 11
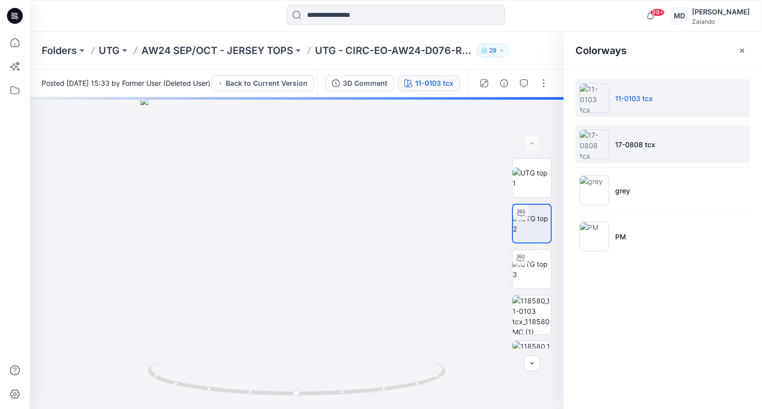
click at [662, 154] on li "17-0808 tcx" at bounding box center [663, 145] width 175 height 38
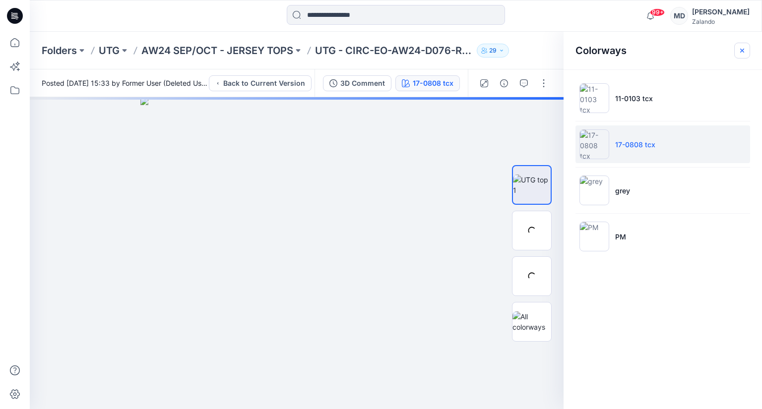
click at [741, 52] on icon "button" at bounding box center [742, 50] width 3 height 3
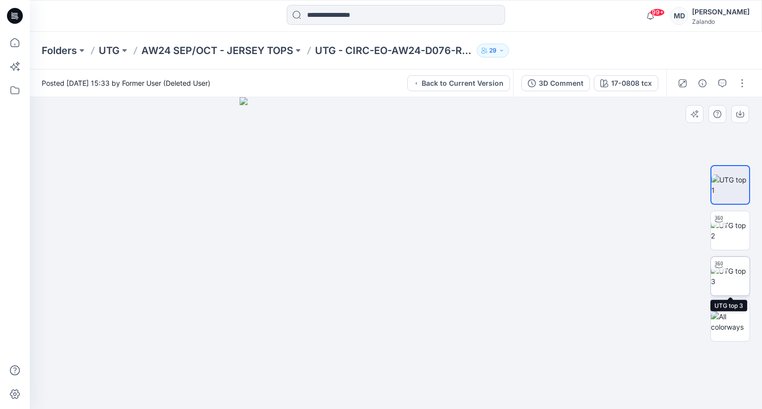
click at [724, 286] on img at bounding box center [730, 276] width 39 height 21
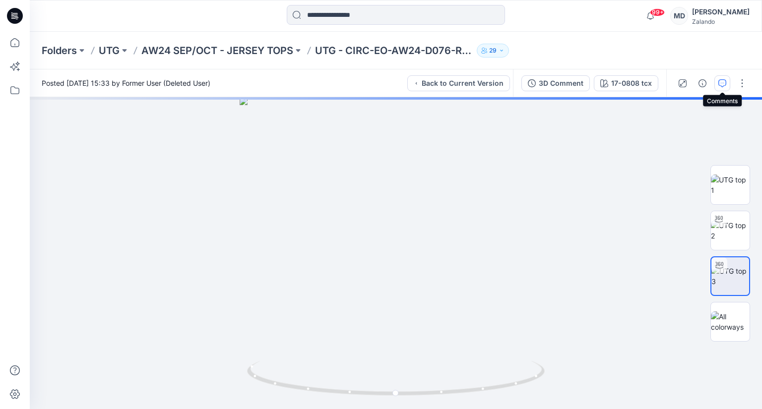
click at [724, 82] on icon "button" at bounding box center [723, 83] width 8 height 8
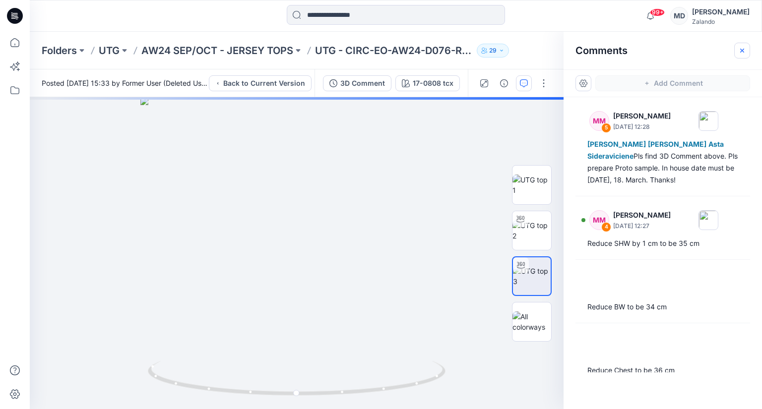
click at [745, 51] on icon "button" at bounding box center [743, 51] width 8 height 8
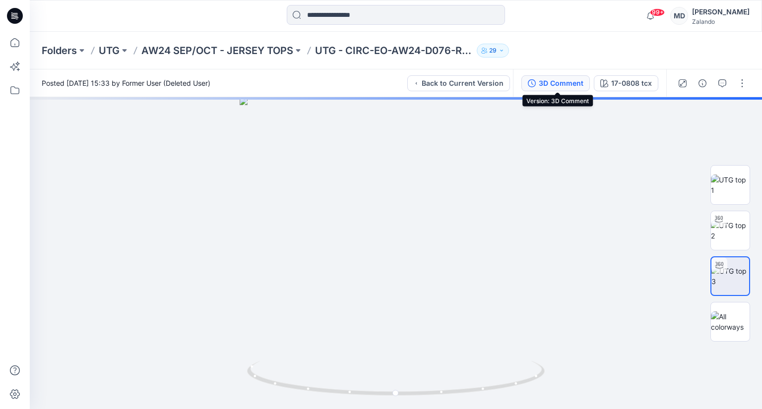
click at [550, 81] on div "3D Comment" at bounding box center [561, 83] width 45 height 11
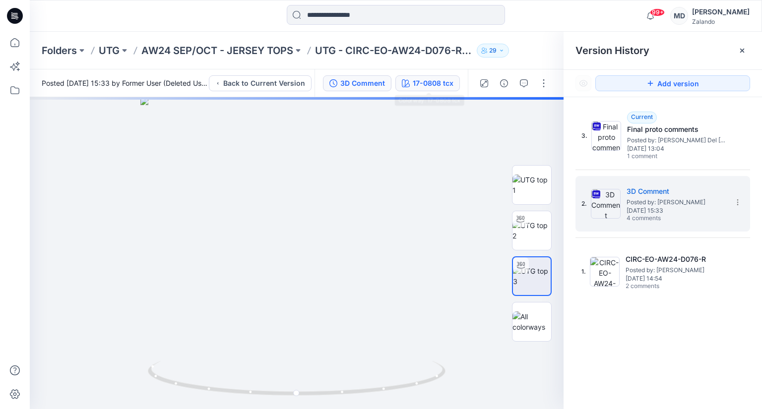
click at [428, 83] on div "17-0808 tcx" at bounding box center [433, 83] width 41 height 11
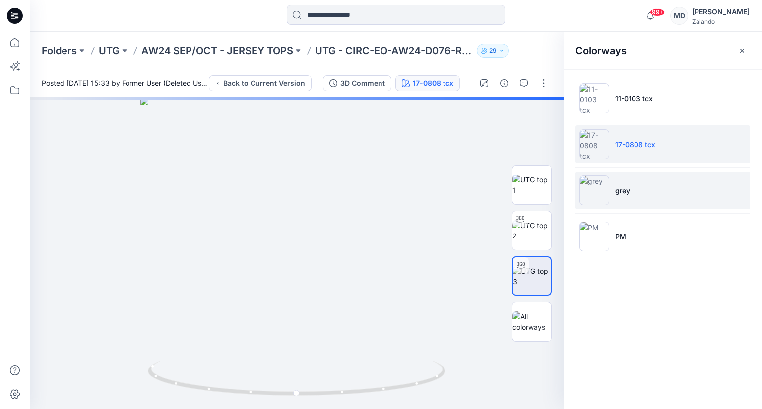
click at [664, 177] on li "grey" at bounding box center [663, 191] width 175 height 38
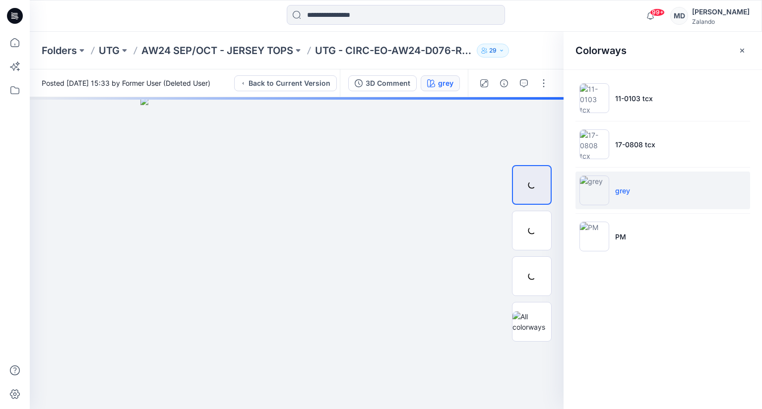
click at [643, 188] on li "grey" at bounding box center [663, 191] width 175 height 38
click at [748, 50] on button "button" at bounding box center [743, 51] width 16 height 16
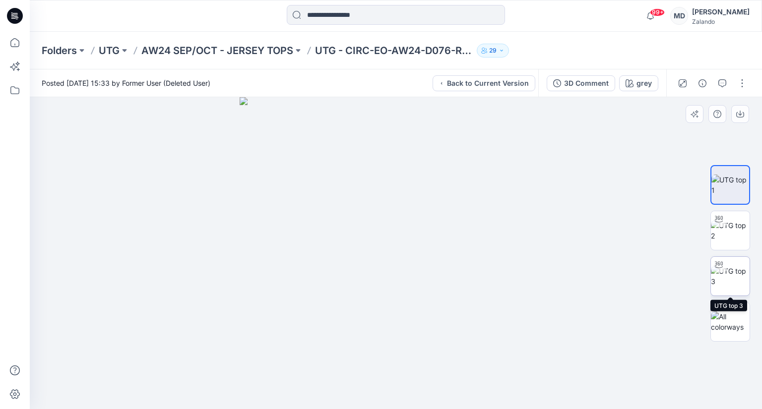
click at [731, 282] on img at bounding box center [730, 276] width 39 height 21
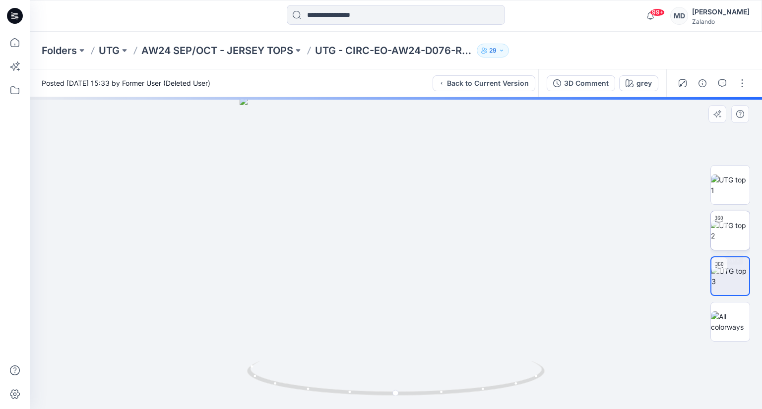
click at [723, 237] on img at bounding box center [730, 230] width 39 height 21
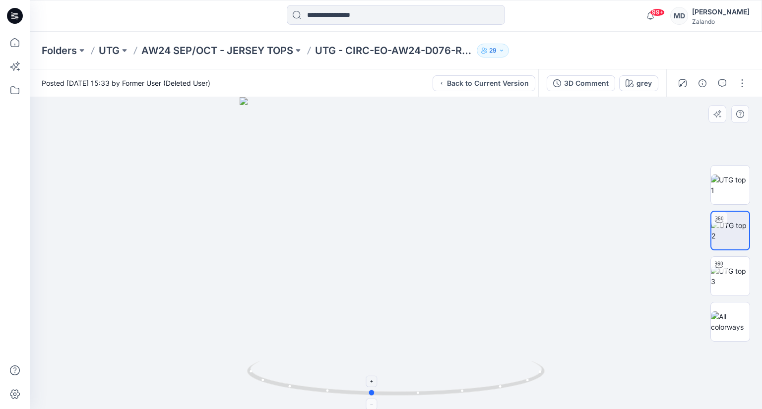
drag, startPoint x: 466, startPoint y: 392, endPoint x: 441, endPoint y: 393, distance: 24.8
click at [441, 393] on icon at bounding box center [397, 379] width 300 height 37
drag, startPoint x: 477, startPoint y: 395, endPoint x: 375, endPoint y: 383, distance: 102.4
click at [375, 383] on icon at bounding box center [397, 379] width 300 height 37
